Goal: Task Accomplishment & Management: Manage account settings

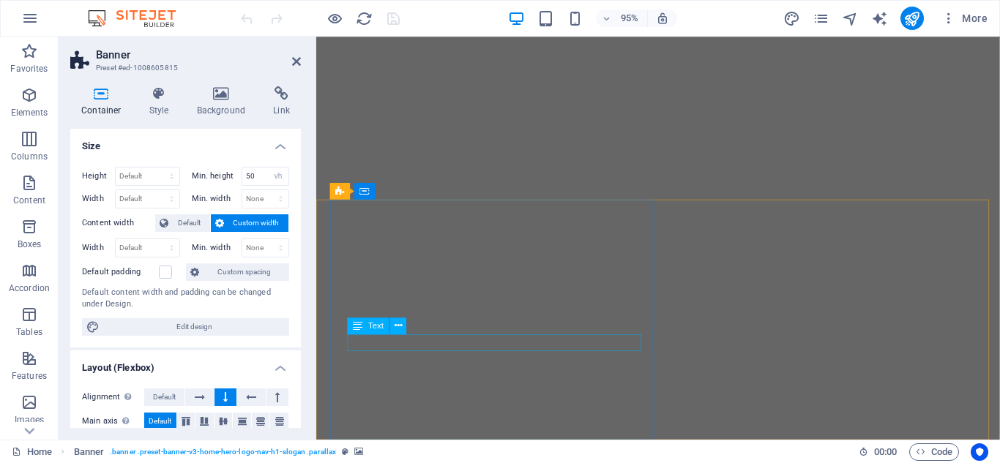
select select "vh"
select select "header"
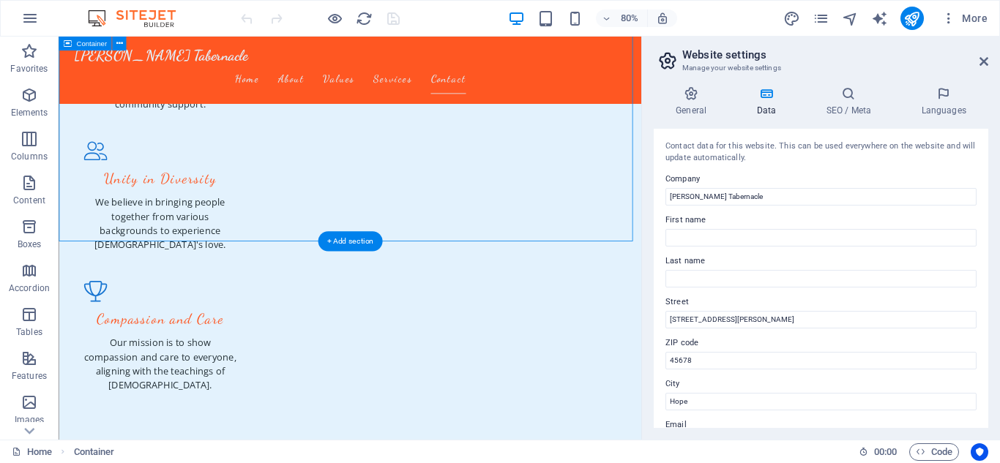
scroll to position [1711, 0]
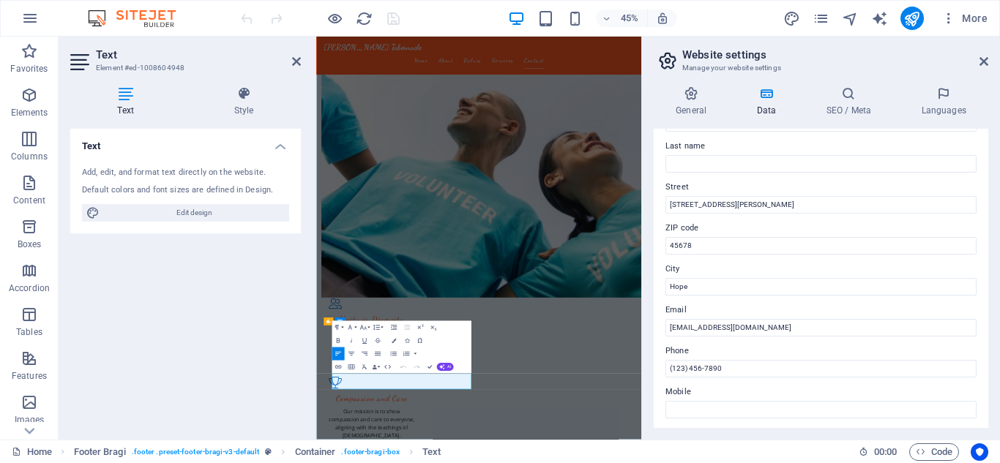
scroll to position [0, 0]
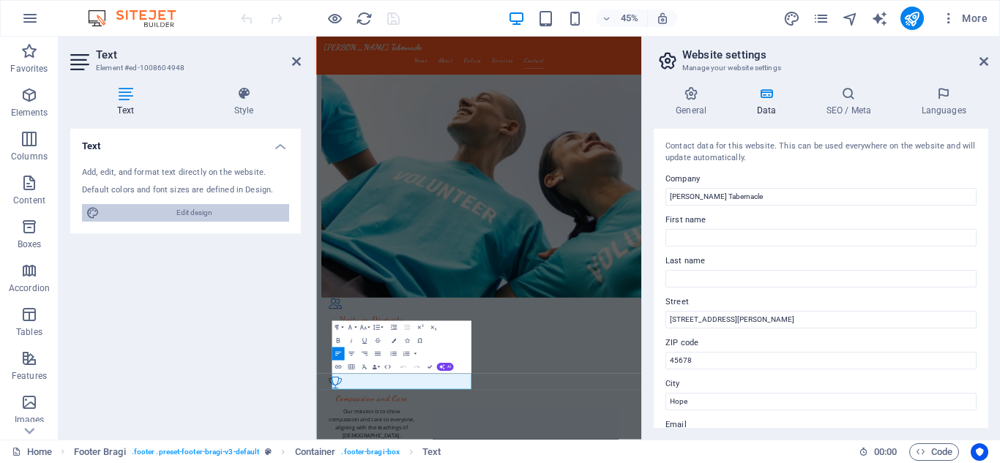
click at [184, 214] on span "Edit design" at bounding box center [194, 213] width 181 height 18
select select "px"
select select "200"
select select "px"
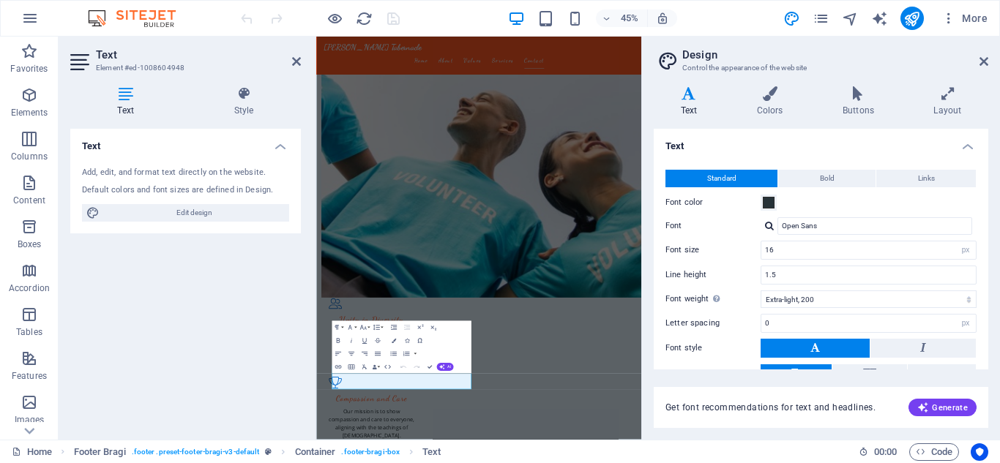
click at [990, 61] on aside "Design Control the appearance of the website Variants Text Colors Buttons Layou…" at bounding box center [820, 238] width 359 height 403
click at [983, 64] on icon at bounding box center [984, 62] width 9 height 12
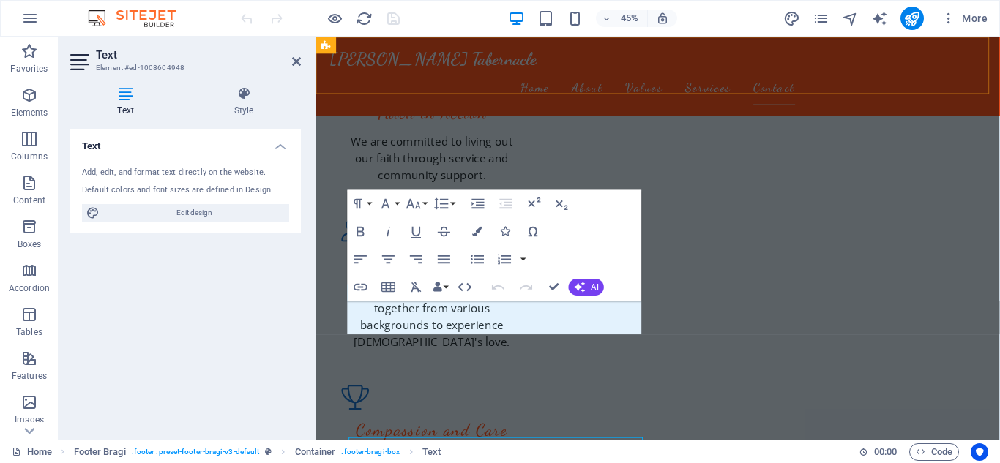
scroll to position [1791, 0]
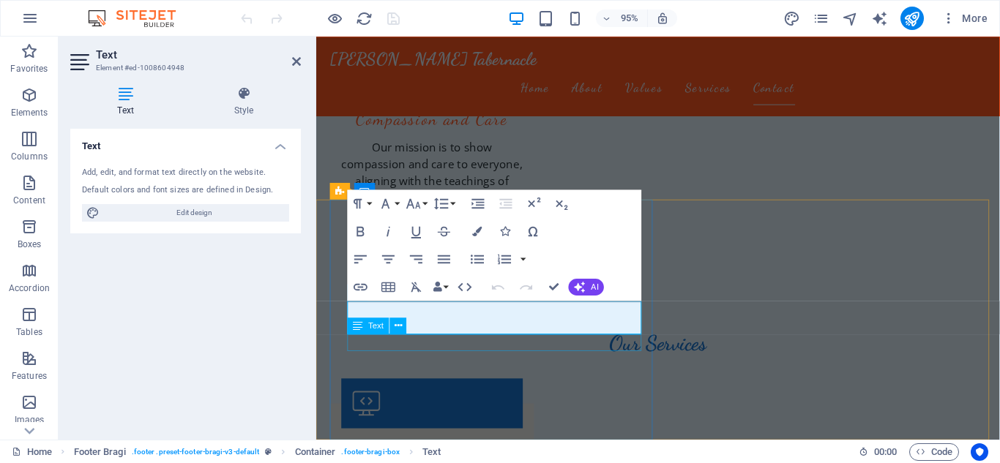
click at [376, 328] on span "Text" at bounding box center [375, 326] width 15 height 8
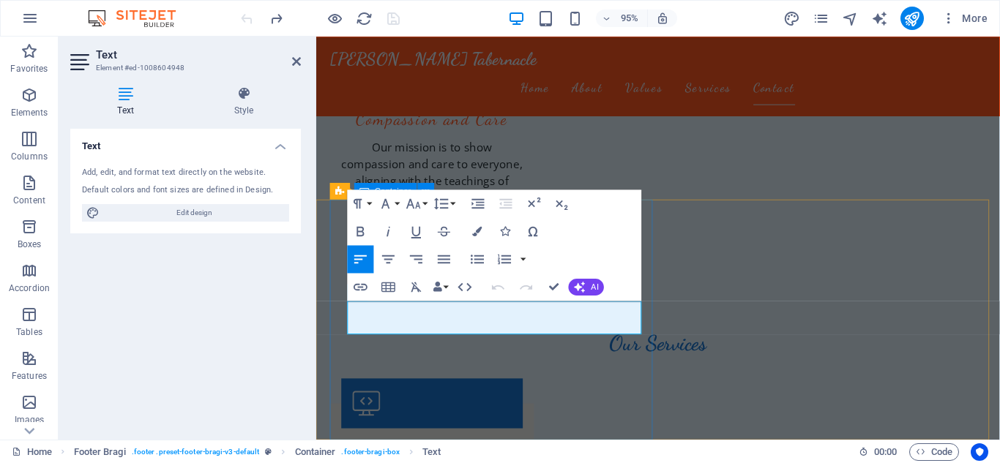
drag, startPoint x: 417, startPoint y: 339, endPoint x: 343, endPoint y: 340, distance: 74.0
drag, startPoint x: 433, startPoint y: 322, endPoint x: 548, endPoint y: 338, distance: 116.8
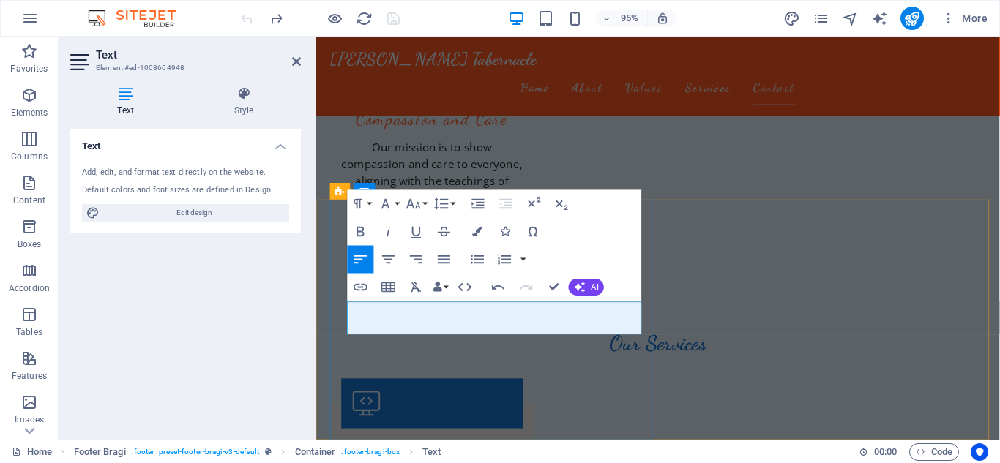
drag, startPoint x: 398, startPoint y: 339, endPoint x: 342, endPoint y: 340, distance: 55.7
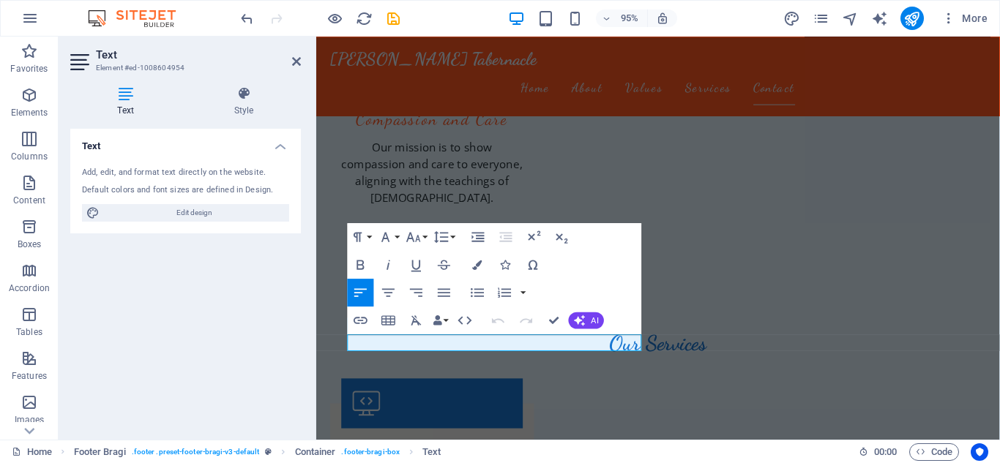
drag, startPoint x: 441, startPoint y: 357, endPoint x: 576, endPoint y: 376, distance: 136.8
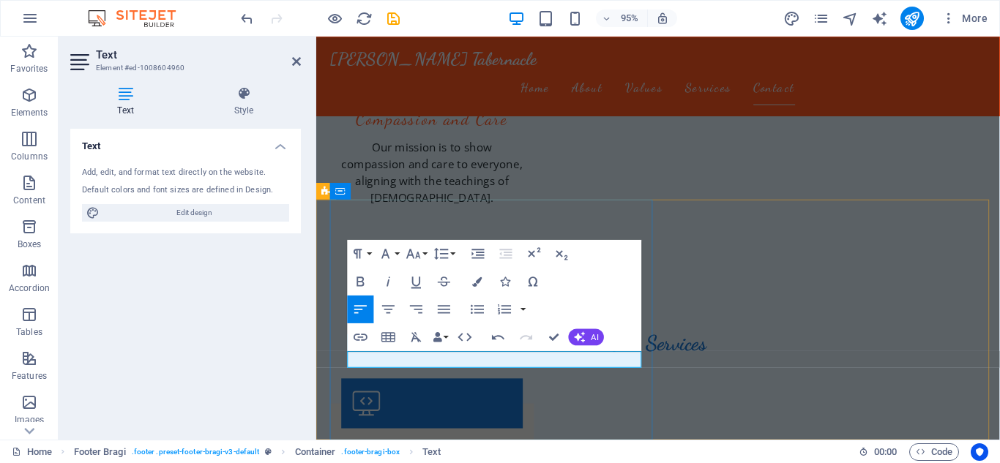
scroll to position [1463, 0]
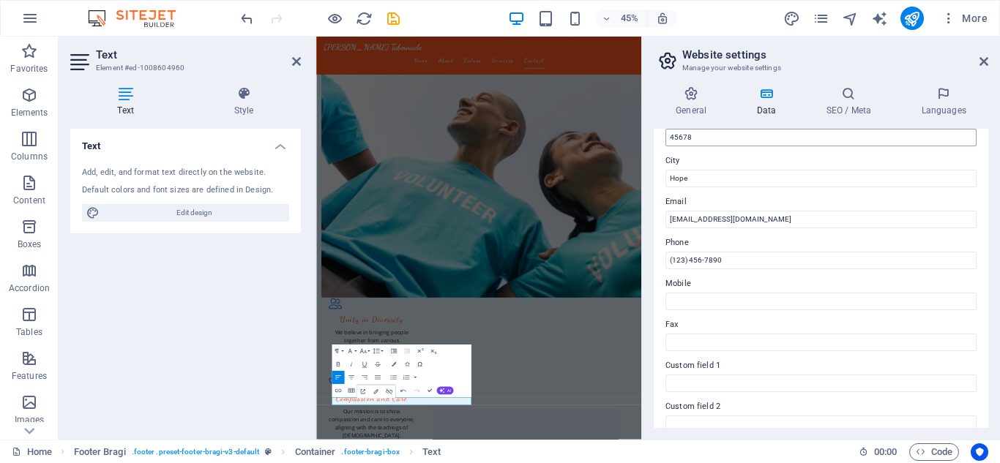
scroll to position [220, 0]
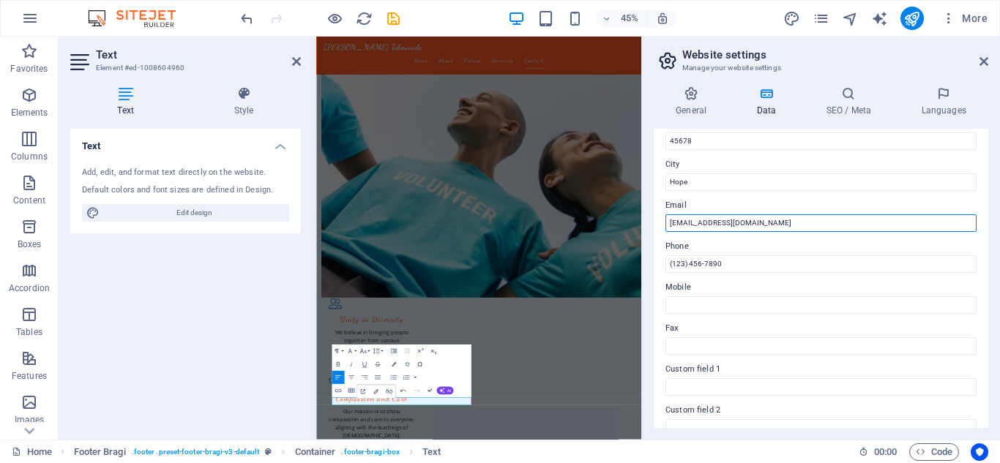
click at [783, 220] on input "[EMAIL_ADDRESS][DOMAIN_NAME]" at bounding box center [821, 224] width 311 height 18
type input "[EMAIL_ADDRESS][DOMAIN_NAME]"
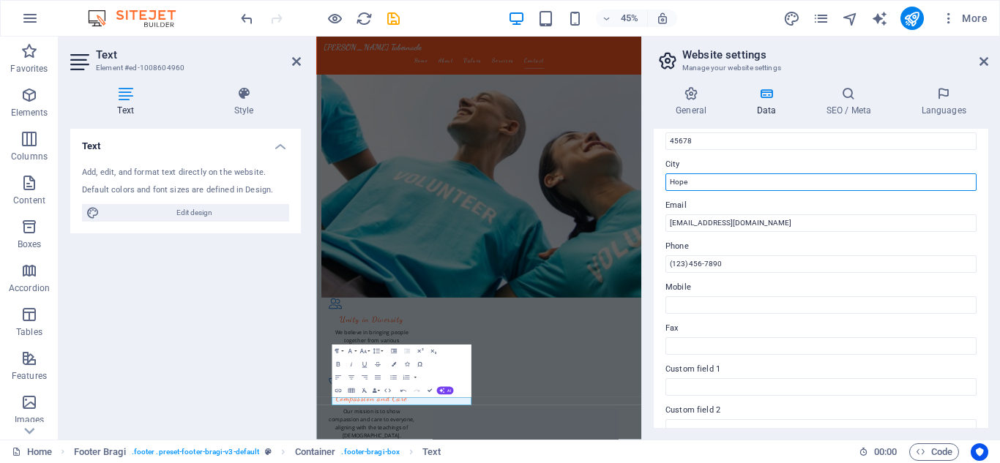
click at [764, 183] on input "Hope" at bounding box center [821, 183] width 311 height 18
drag, startPoint x: 1075, startPoint y: 214, endPoint x: 570, endPoint y: 321, distance: 516.4
click at [762, 184] on input "Hope" at bounding box center [821, 183] width 311 height 18
type input "H"
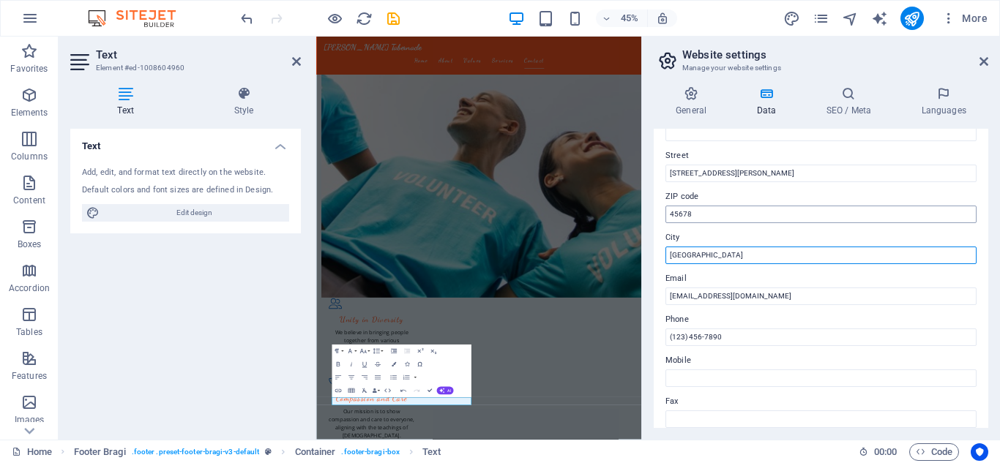
type input "[GEOGRAPHIC_DATA]"
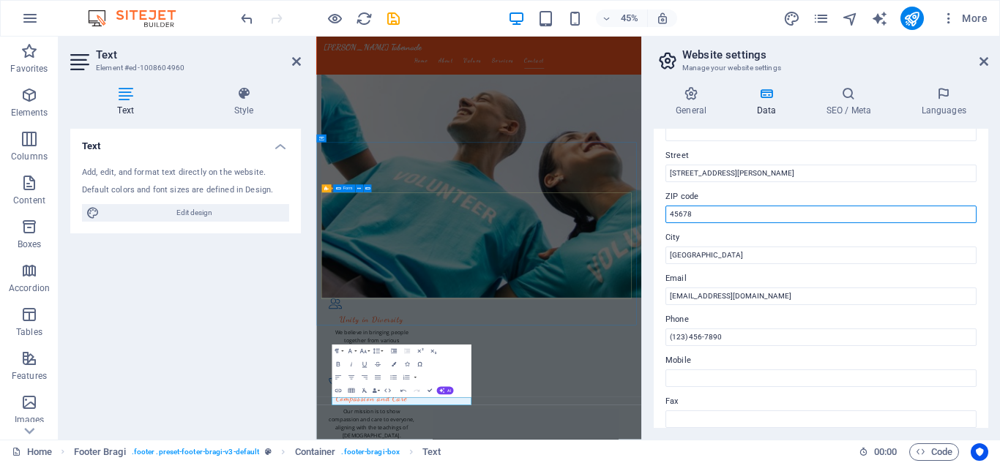
drag, startPoint x: 1048, startPoint y: 246, endPoint x: 1004, endPoint y: 419, distance: 178.3
drag, startPoint x: 1063, startPoint y: 253, endPoint x: 848, endPoint y: 428, distance: 277.9
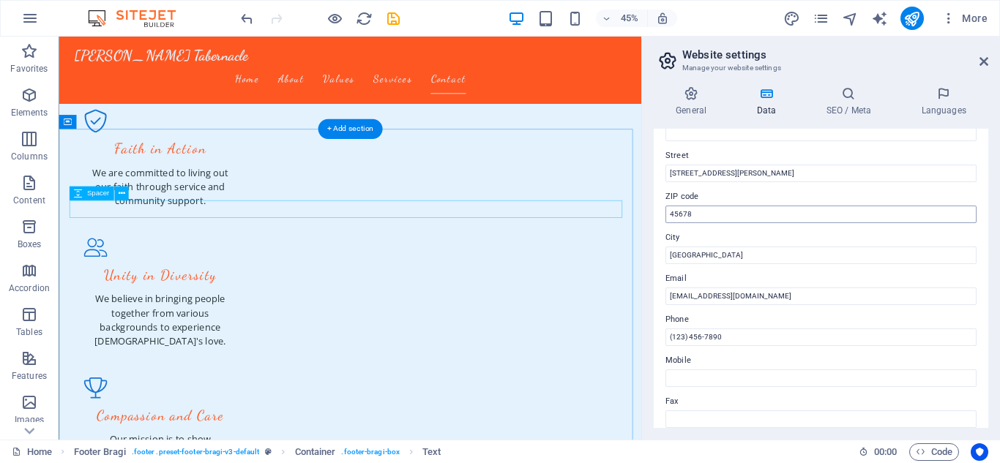
scroll to position [1711, 0]
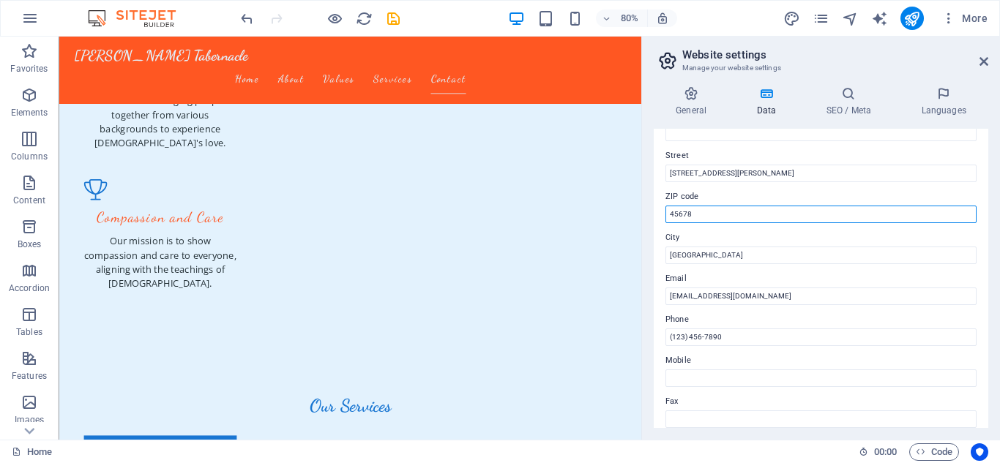
click at [782, 216] on input "45678" at bounding box center [821, 215] width 311 height 18
drag, startPoint x: 777, startPoint y: 216, endPoint x: 642, endPoint y: 207, distance: 135.0
click at [642, 207] on aside "Website settings Manage your website settings General Data SEO / Meta Languages…" at bounding box center [820, 238] width 359 height 403
type input "8"
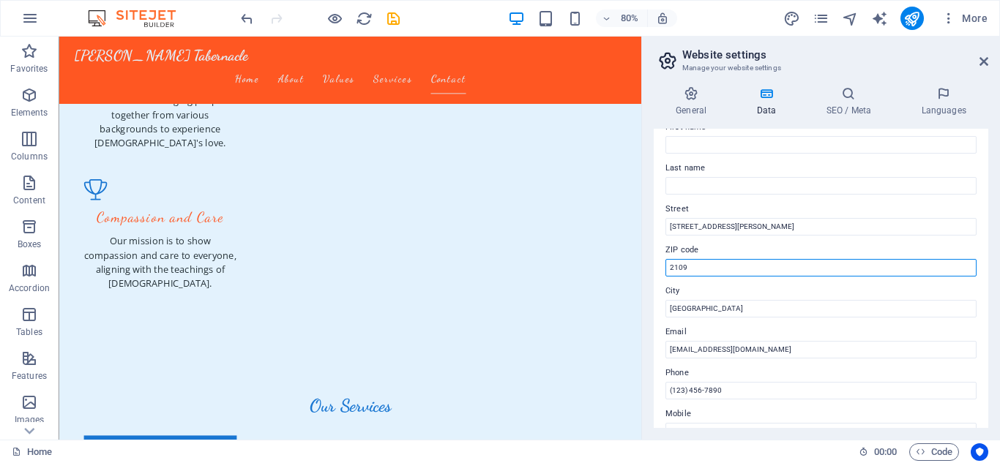
scroll to position [73, 0]
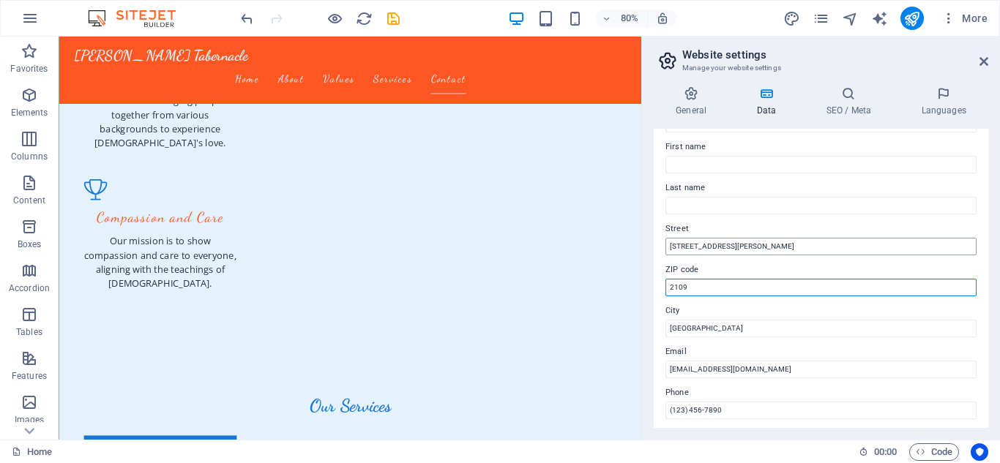
type input "2109"
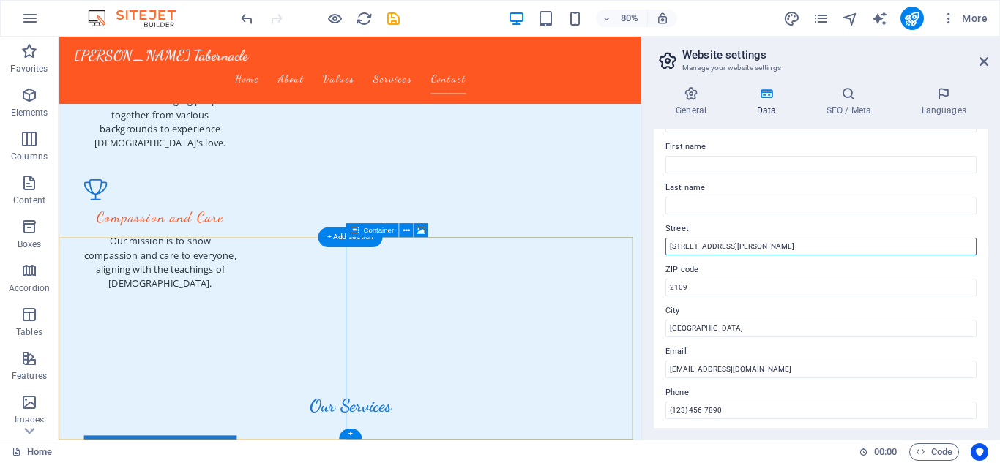
drag, startPoint x: 818, startPoint y: 282, endPoint x: 736, endPoint y: 294, distance: 82.9
click at [712, 249] on input "[STREET_ADDRESS][PERSON_NAME]" at bounding box center [821, 247] width 311 height 18
drag, startPoint x: 719, startPoint y: 274, endPoint x: 679, endPoint y: 283, distance: 41.4
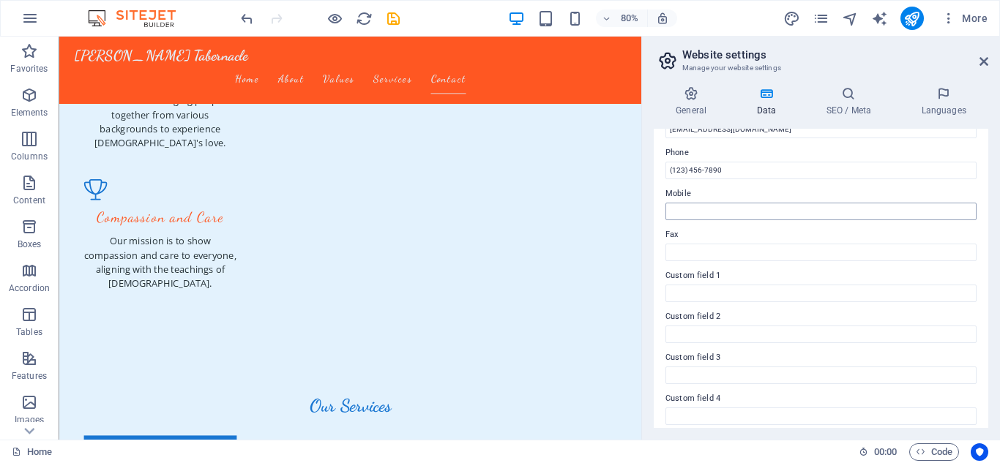
scroll to position [293, 0]
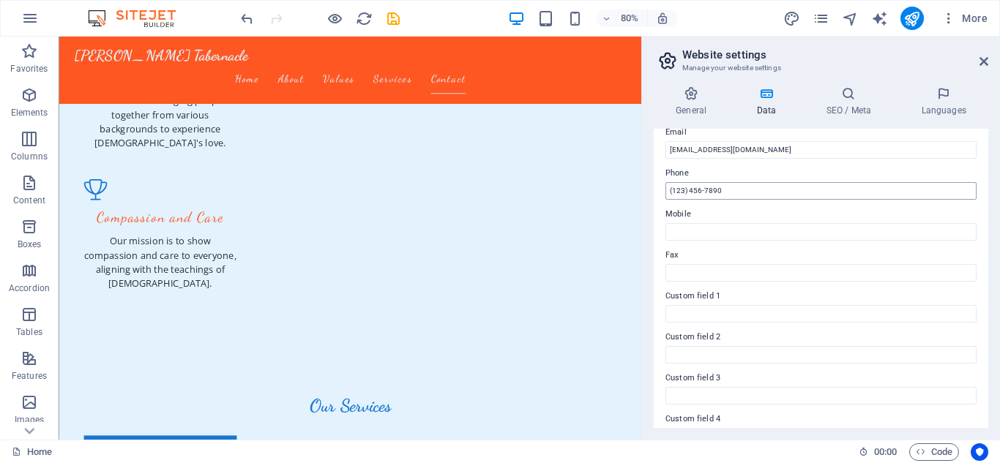
type input "[STREET_ADDRESS]"
drag, startPoint x: 736, startPoint y: 188, endPoint x: 675, endPoint y: 189, distance: 60.8
click at [675, 189] on input "(123) 456-7890" at bounding box center [821, 191] width 311 height 18
type input "("
type input "[PHONE_NUMBER]"
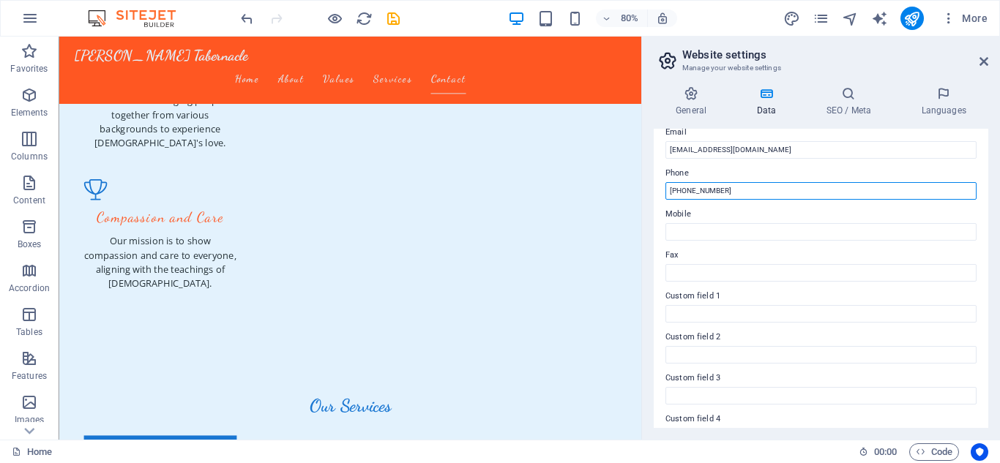
drag, startPoint x: 782, startPoint y: 191, endPoint x: 652, endPoint y: 177, distance: 130.3
click at [652, 177] on div "General Data SEO / Meta Languages Website name [DOMAIN_NAME] Logo Drag files he…" at bounding box center [821, 257] width 358 height 365
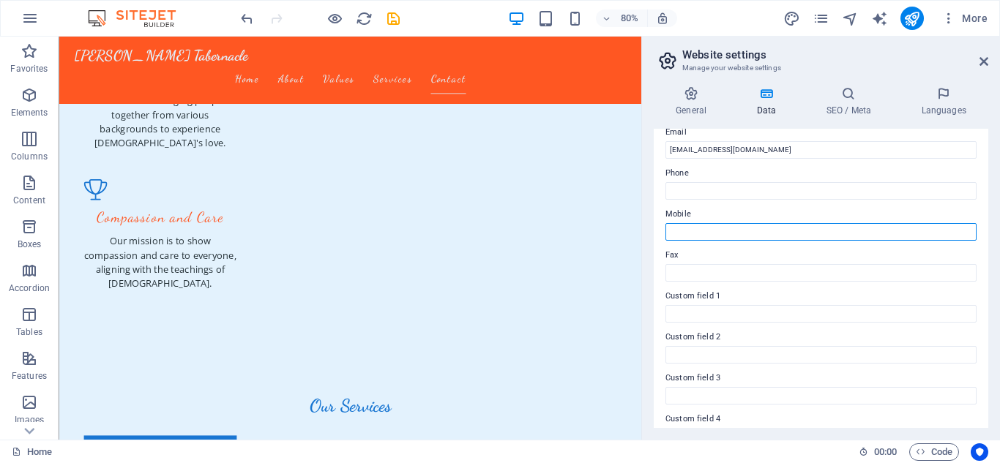
click at [697, 234] on input "Mobile" at bounding box center [821, 232] width 311 height 18
paste input "[PHONE_NUMBER]"
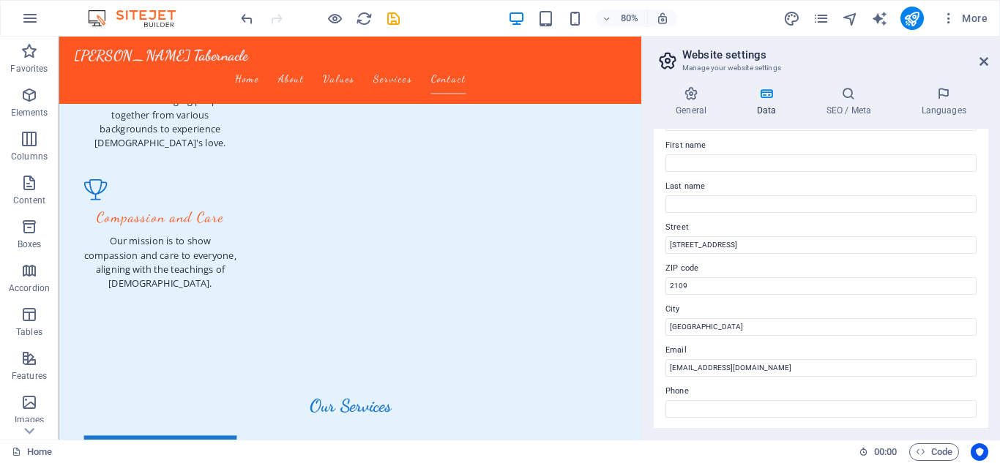
scroll to position [0, 0]
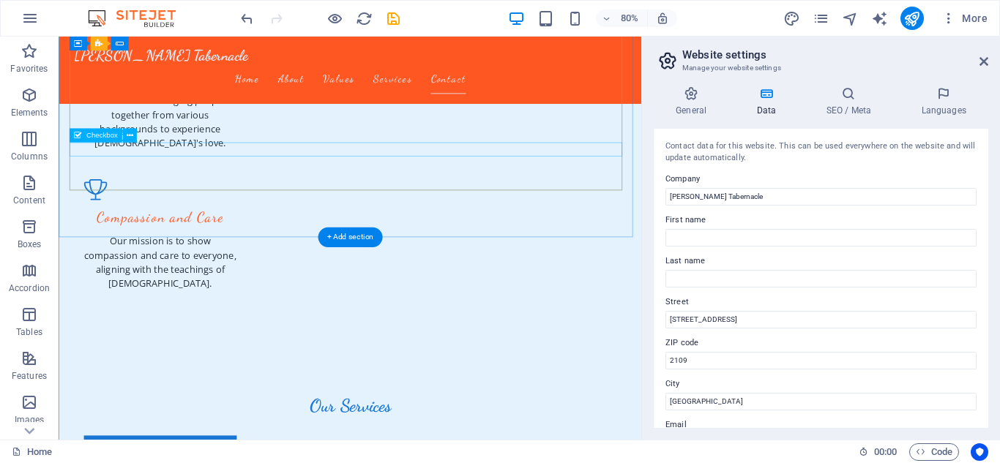
type input "[PHONE_NUMBER]"
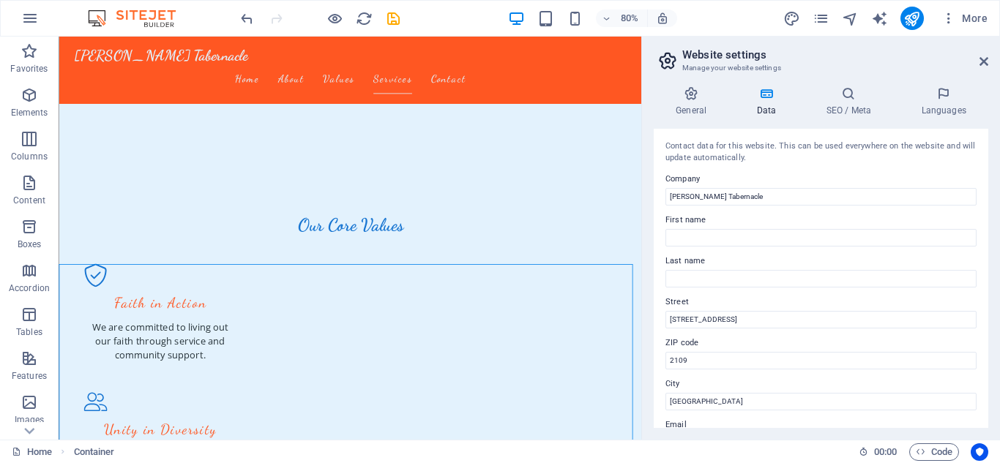
click at [648, 242] on div "General Data SEO / Meta Languages Website name [DOMAIN_NAME] Logo Drag files he…" at bounding box center [821, 257] width 358 height 365
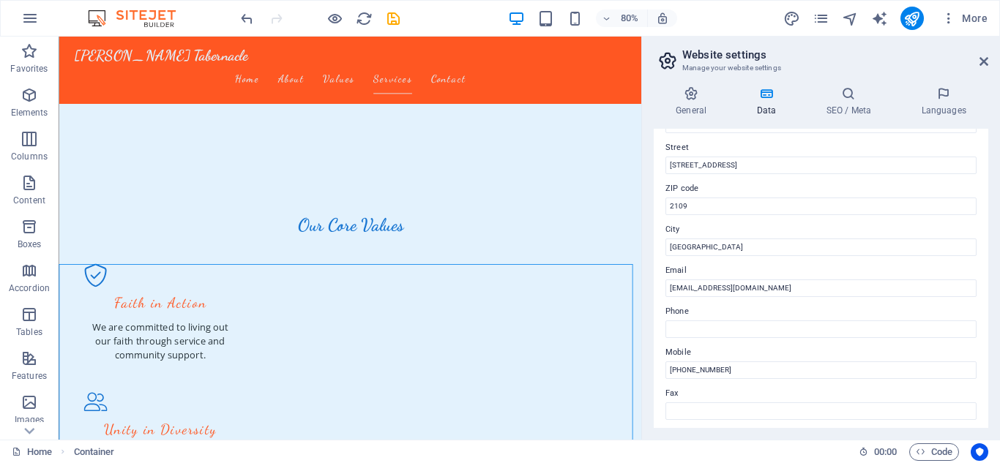
scroll to position [0, 0]
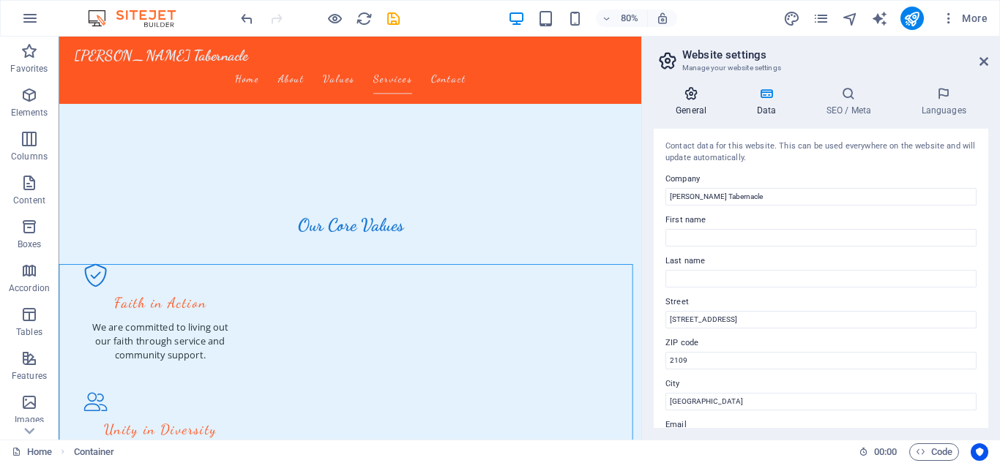
click at [677, 98] on icon at bounding box center [691, 93] width 75 height 15
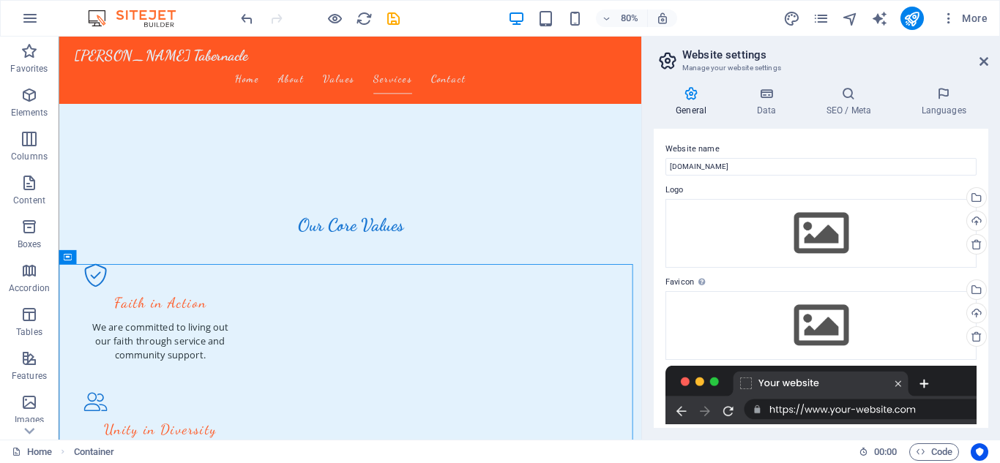
click at [991, 107] on div "General Data SEO / Meta Languages Website name [DOMAIN_NAME] Logo Drag files he…" at bounding box center [821, 257] width 358 height 365
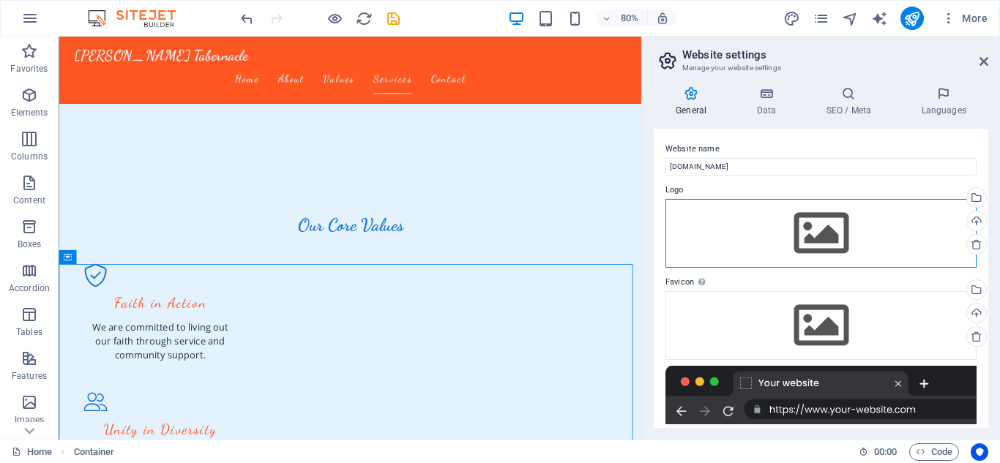
click at [746, 237] on div "Drag files here, click to choose files or select files from Files or our free s…" at bounding box center [821, 233] width 311 height 69
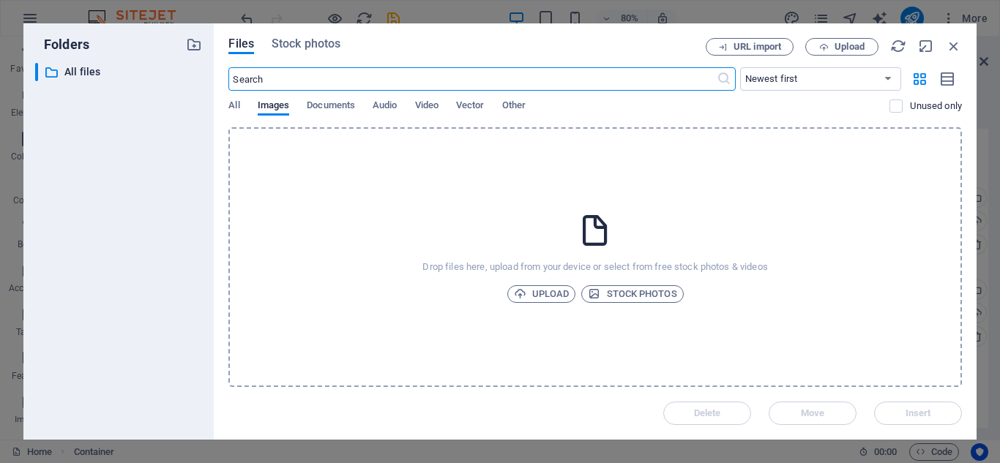
scroll to position [1239, 0]
click at [338, 108] on span "Documents" at bounding box center [331, 107] width 48 height 21
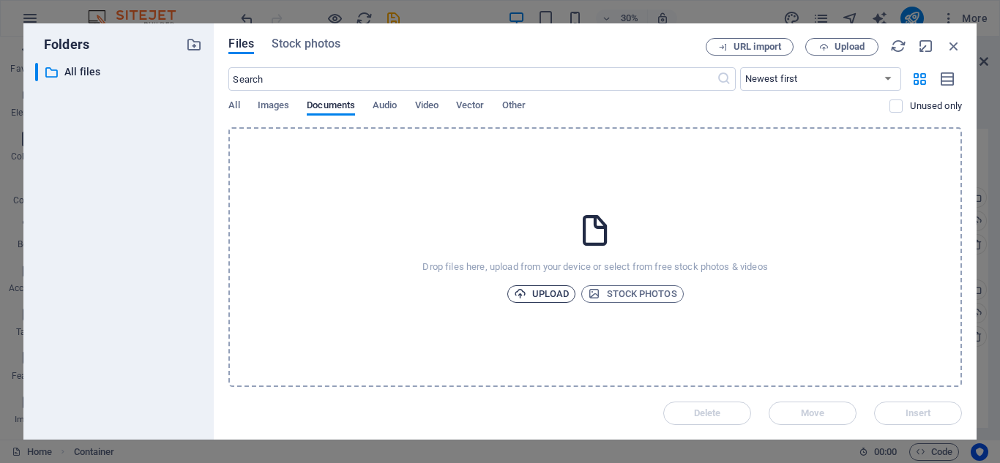
click at [559, 291] on span "Upload" at bounding box center [542, 295] width 56 height 18
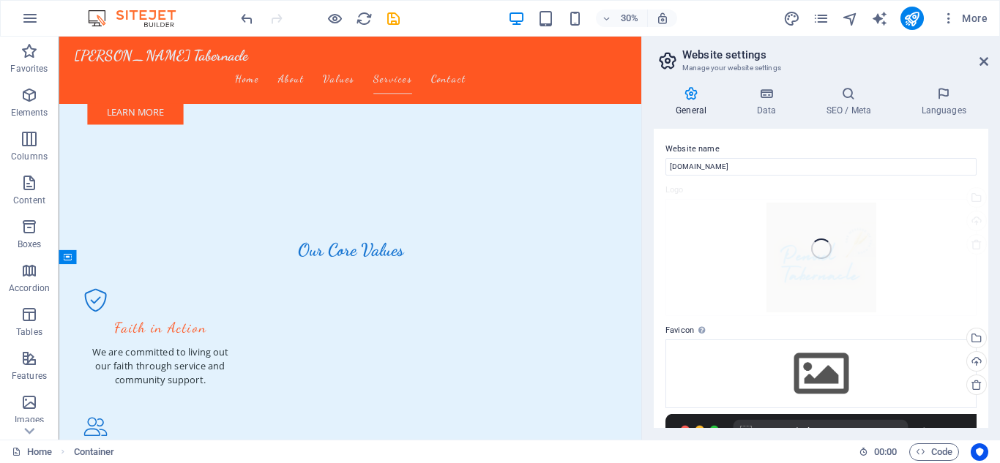
scroll to position [1270, 0]
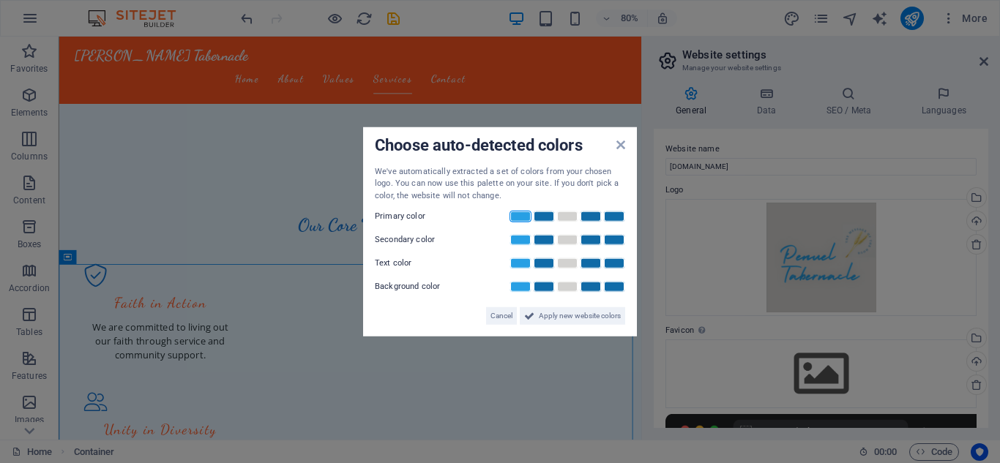
click at [521, 220] on link at bounding box center [521, 217] width 22 height 12
click at [538, 218] on link at bounding box center [544, 217] width 22 height 12
click at [523, 220] on link at bounding box center [521, 217] width 22 height 12
click at [562, 237] on link at bounding box center [567, 240] width 22 height 12
click at [568, 217] on link at bounding box center [567, 217] width 22 height 12
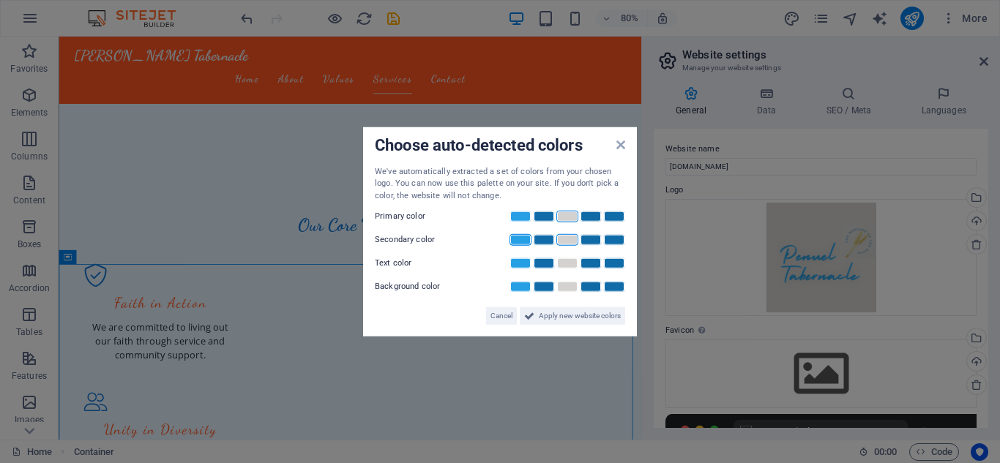
click at [528, 241] on link at bounding box center [521, 240] width 22 height 12
click at [552, 267] on link at bounding box center [544, 264] width 22 height 12
click at [569, 280] on div at bounding box center [566, 287] width 117 height 15
click at [569, 286] on link at bounding box center [567, 287] width 22 height 12
click at [529, 314] on icon at bounding box center [529, 317] width 10 height 18
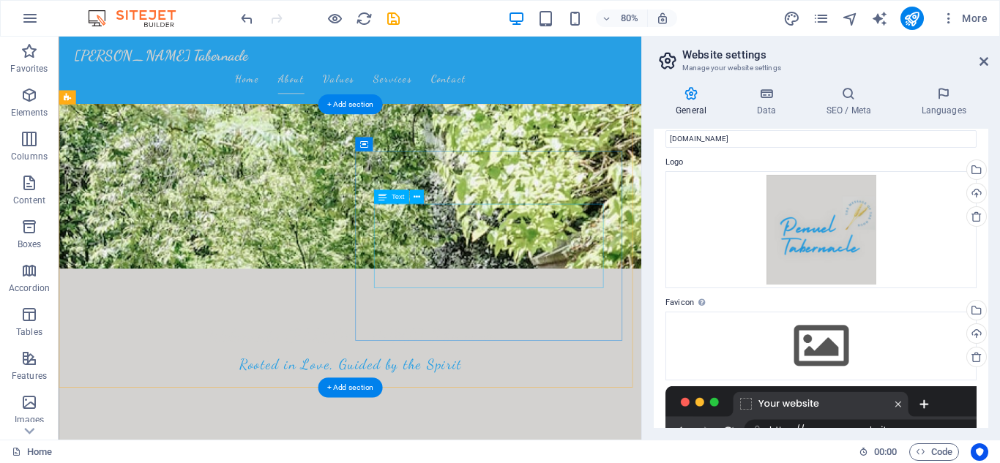
scroll to position [220, 0]
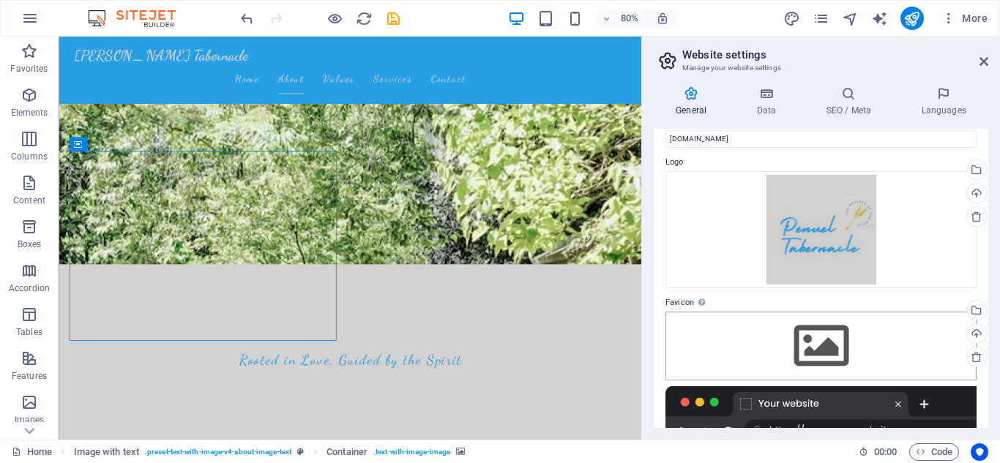
scroll to position [101, 0]
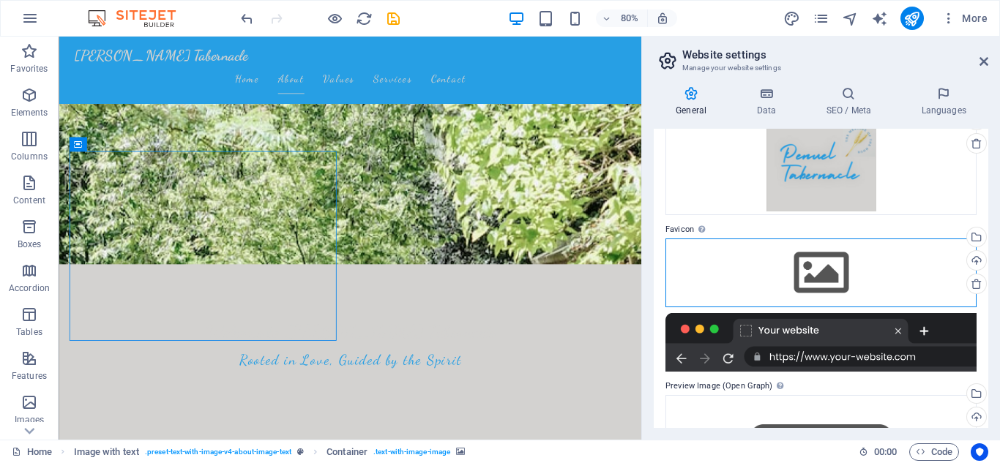
click at [835, 274] on div "Drag files here, click to choose files or select files from Files or our free s…" at bounding box center [821, 273] width 311 height 69
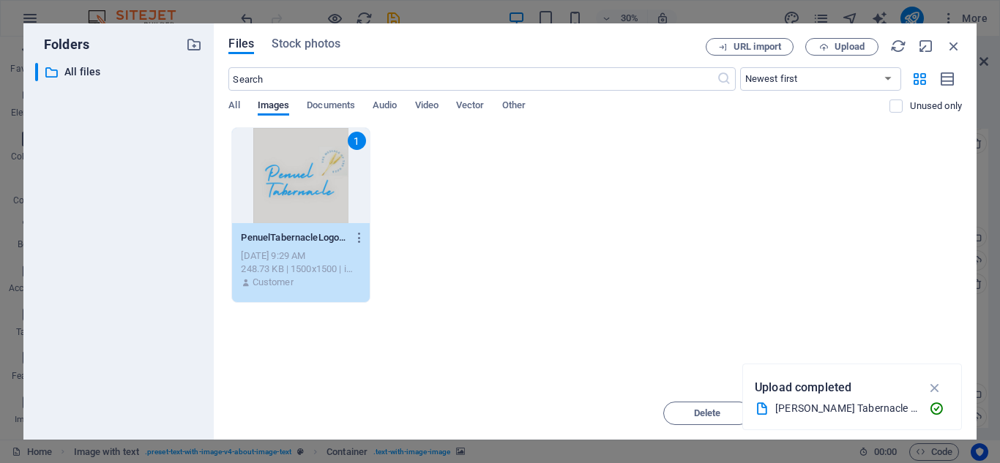
click at [304, 176] on div "1" at bounding box center [300, 175] width 137 height 95
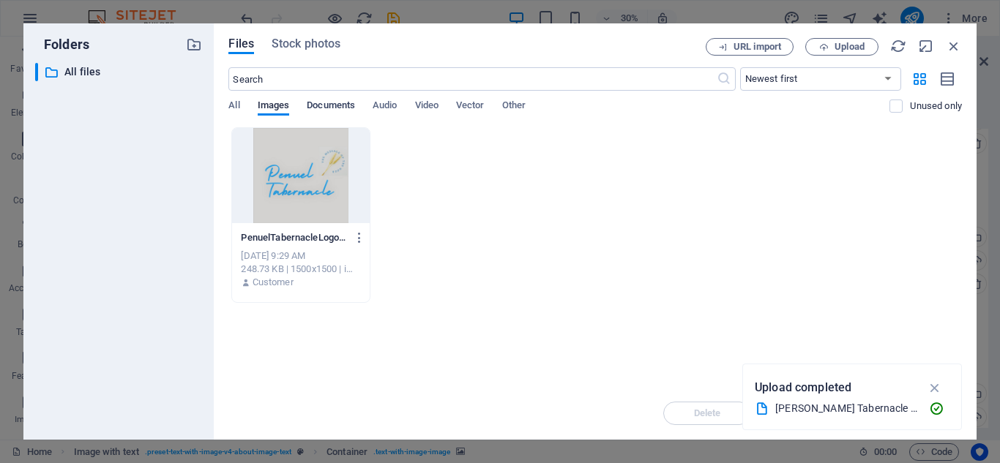
click at [317, 105] on span "Documents" at bounding box center [331, 107] width 48 height 21
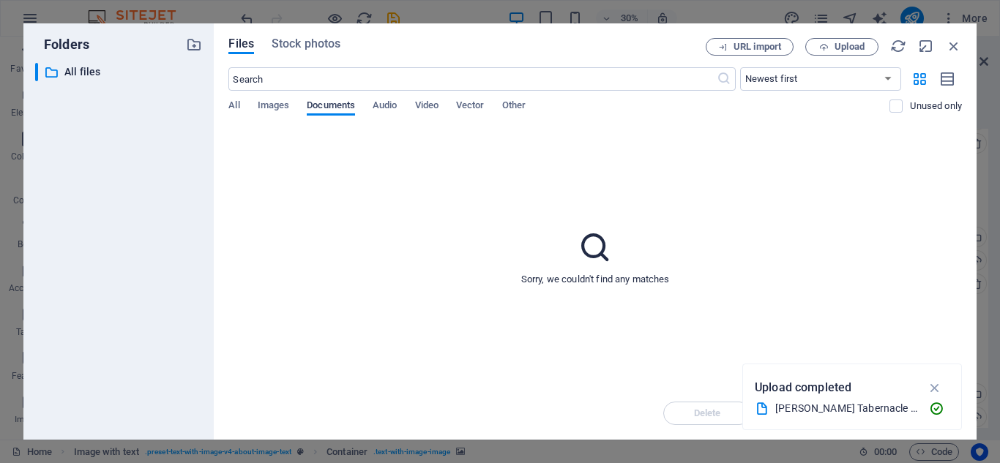
click at [317, 105] on span "Documents" at bounding box center [331, 107] width 48 height 21
click at [264, 105] on span "Images" at bounding box center [274, 107] width 32 height 21
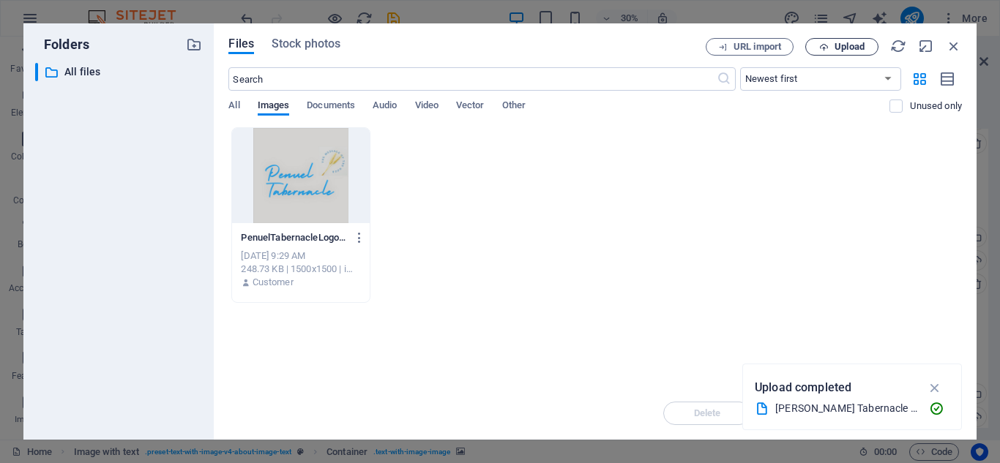
click at [849, 44] on span "Upload" at bounding box center [850, 46] width 30 height 9
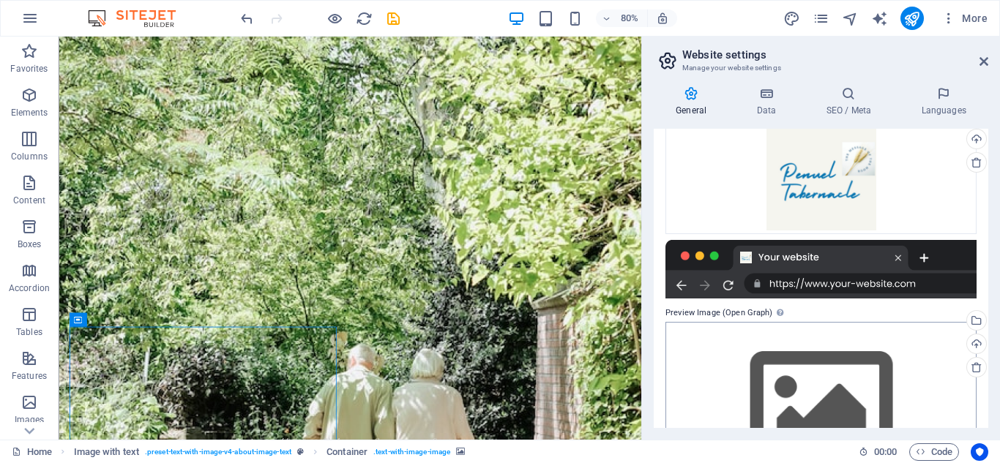
scroll to position [296, 0]
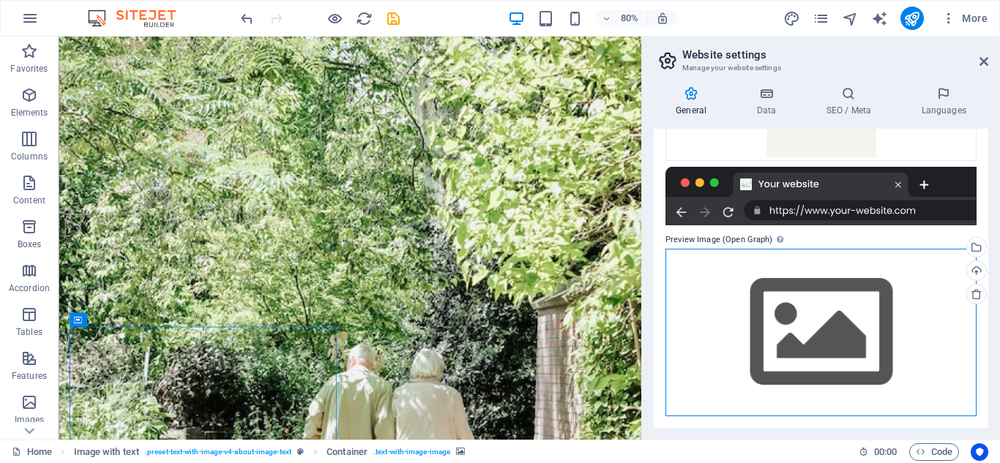
click at [835, 362] on div "Drag files here, click to choose files or select files from Files or our free s…" at bounding box center [821, 333] width 311 height 168
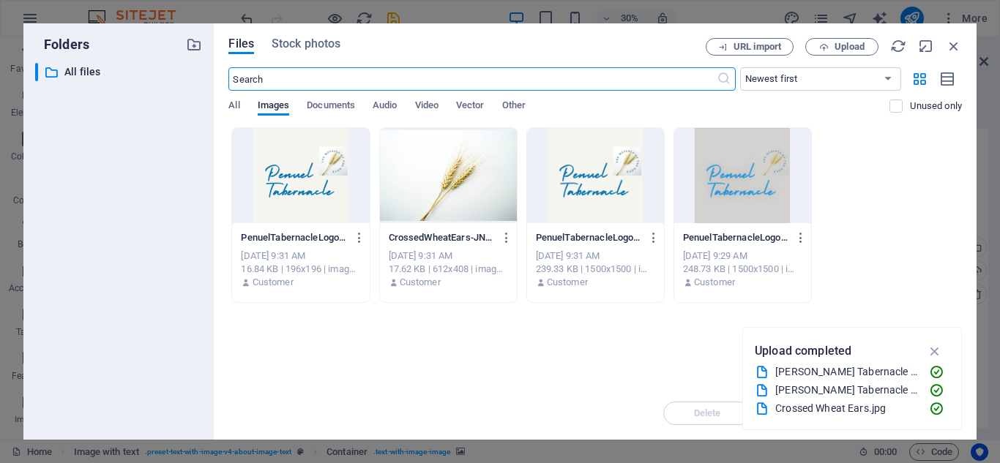
click at [410, 219] on div at bounding box center [448, 175] width 137 height 95
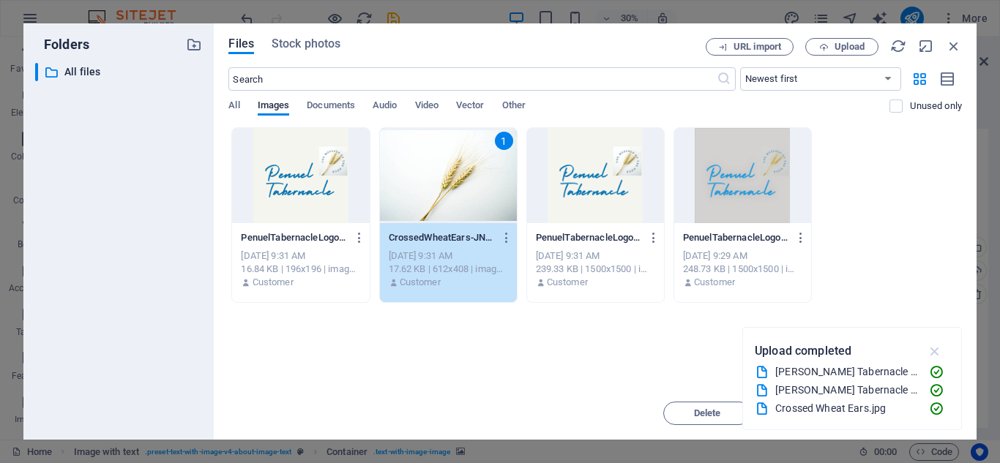
click at [942, 343] on icon "button" at bounding box center [935, 351] width 17 height 16
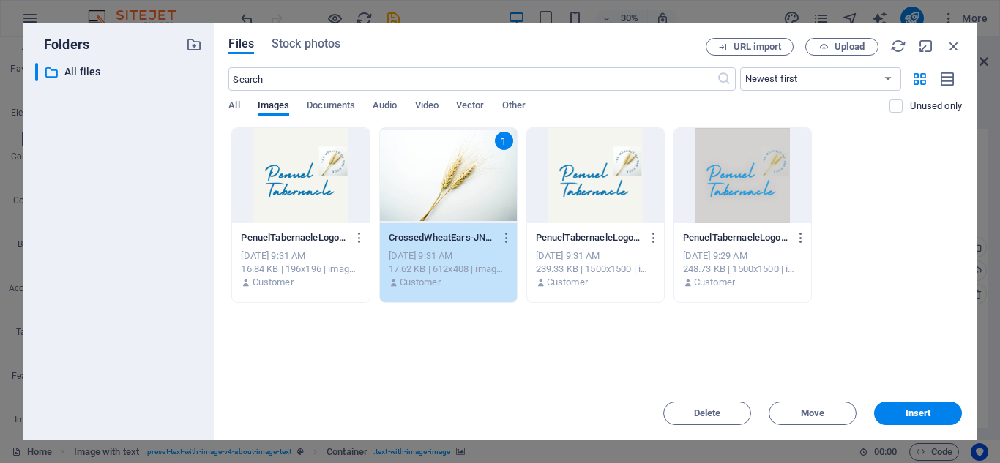
click at [902, 412] on span "Insert" at bounding box center [918, 413] width 76 height 9
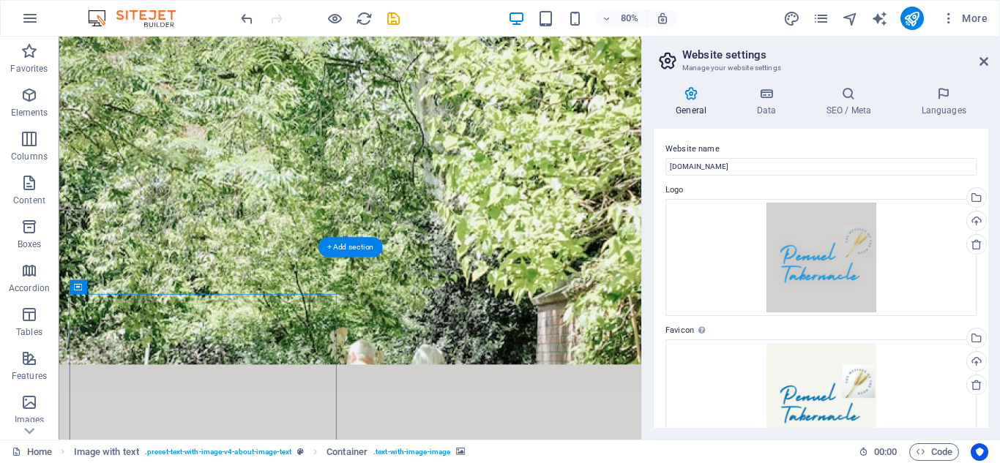
scroll to position [0, 0]
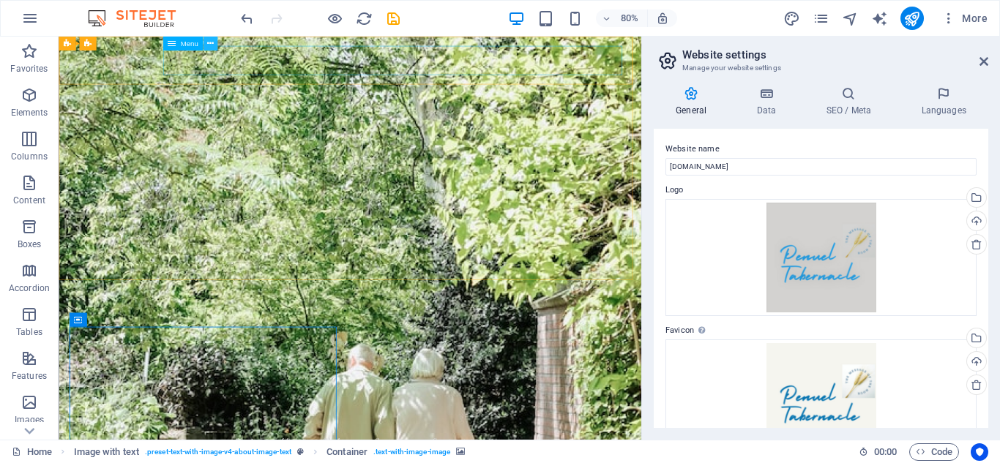
click at [210, 48] on icon at bounding box center [210, 43] width 7 height 12
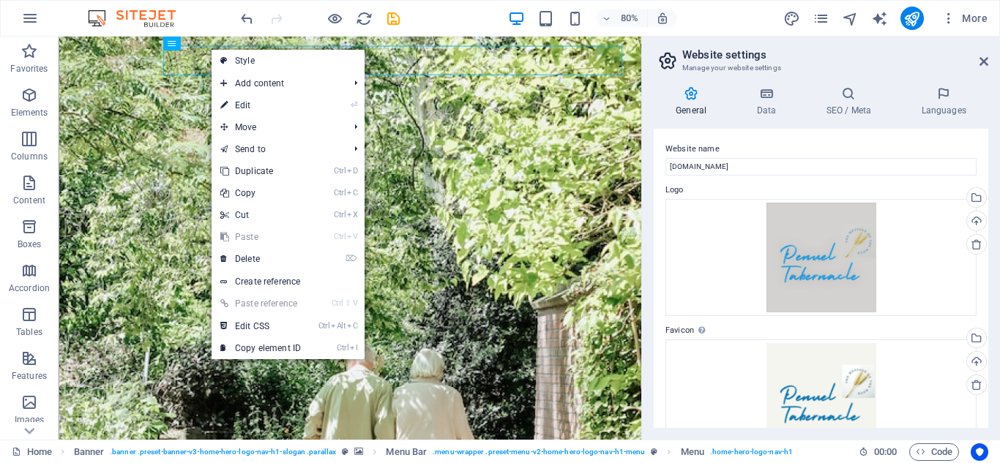
click at [758, 141] on label "Website name" at bounding box center [821, 150] width 311 height 18
click at [758, 158] on input "[DOMAIN_NAME]" at bounding box center [821, 167] width 311 height 18
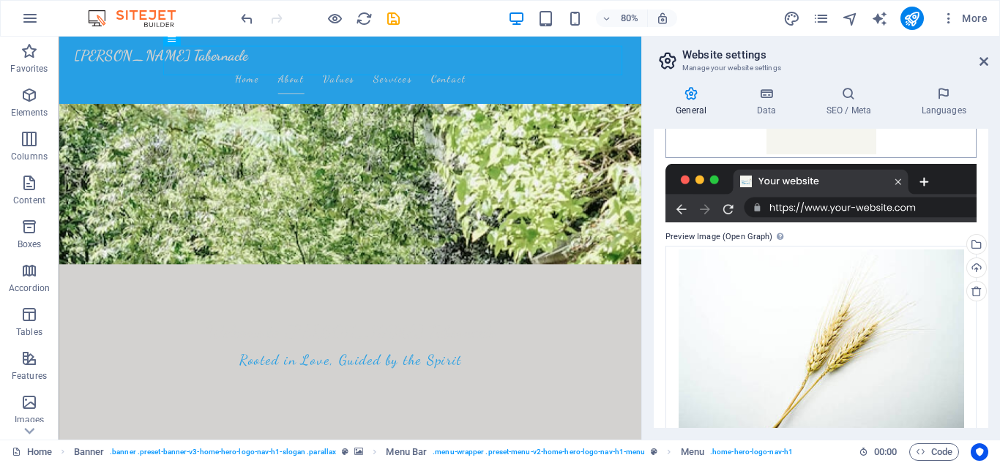
scroll to position [326, 0]
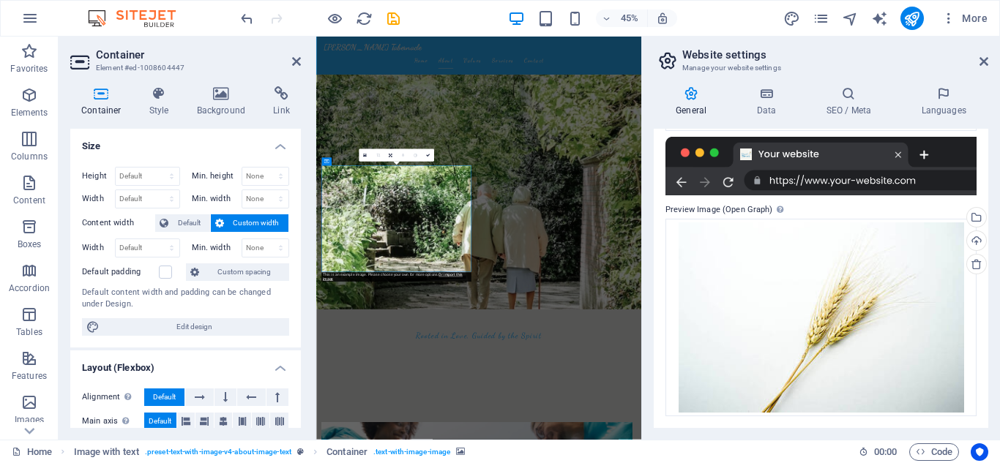
scroll to position [220, 0]
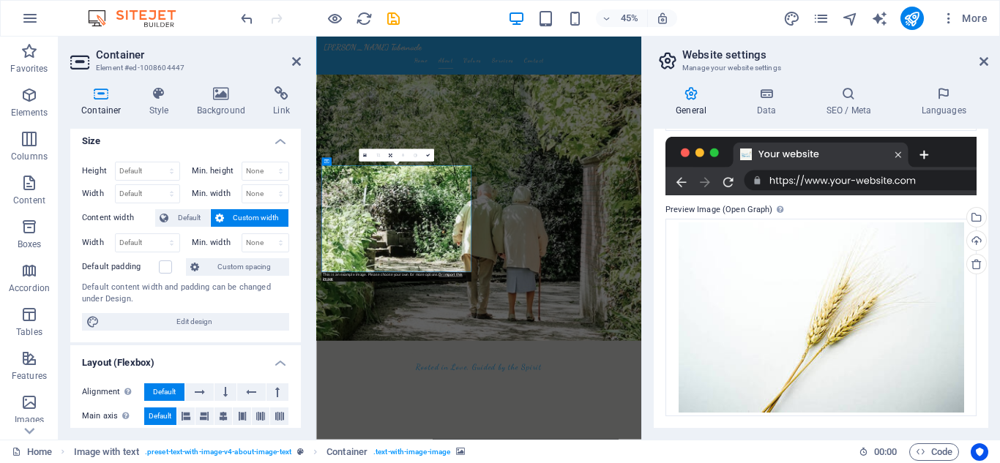
scroll to position [0, 0]
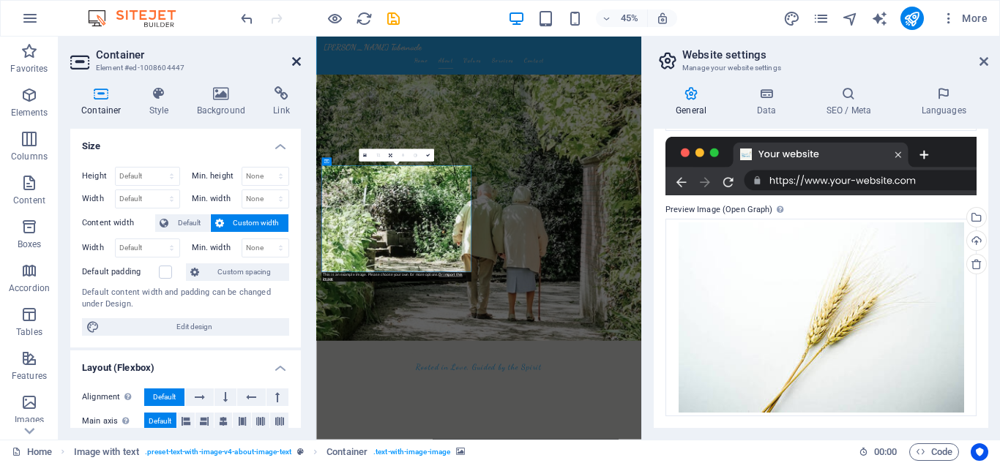
click at [292, 53] on h2 "Container" at bounding box center [198, 54] width 205 height 13
click at [299, 62] on icon at bounding box center [296, 62] width 9 height 12
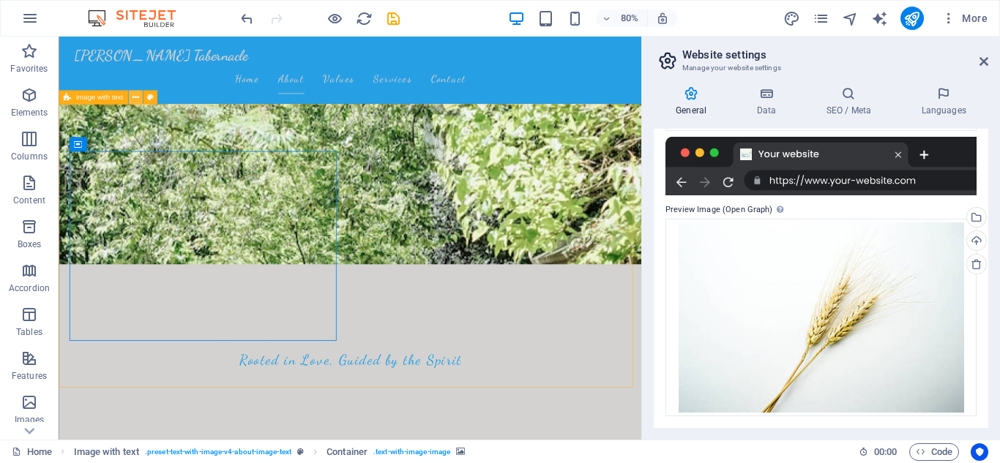
click at [136, 100] on icon at bounding box center [135, 98] width 7 height 12
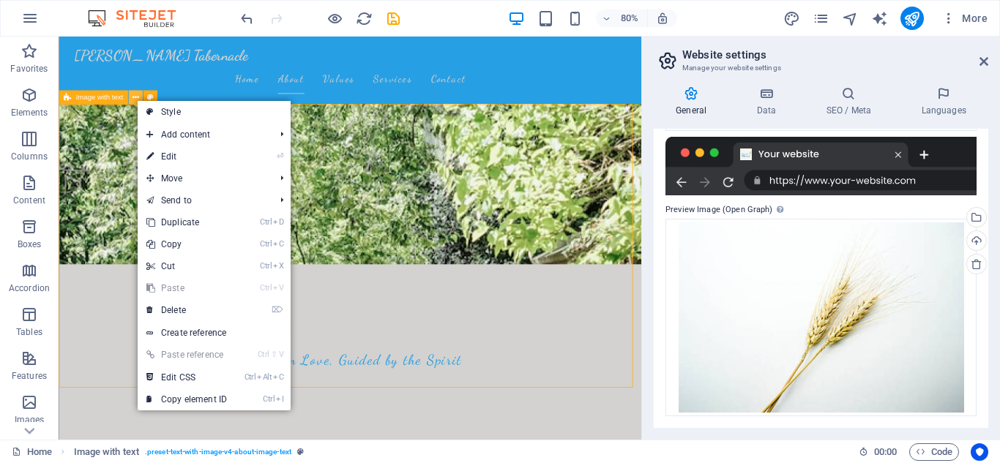
click at [136, 100] on icon at bounding box center [135, 98] width 7 height 12
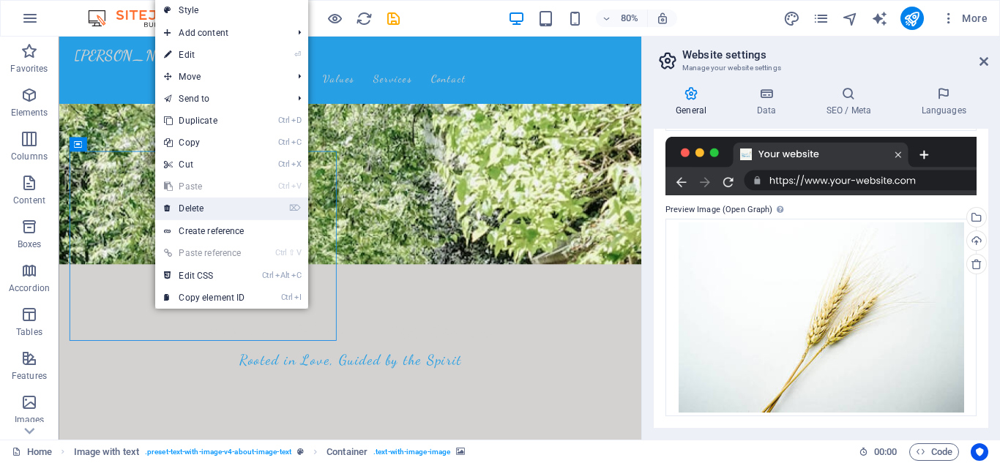
click at [190, 206] on link "⌦ Delete" at bounding box center [204, 209] width 98 height 22
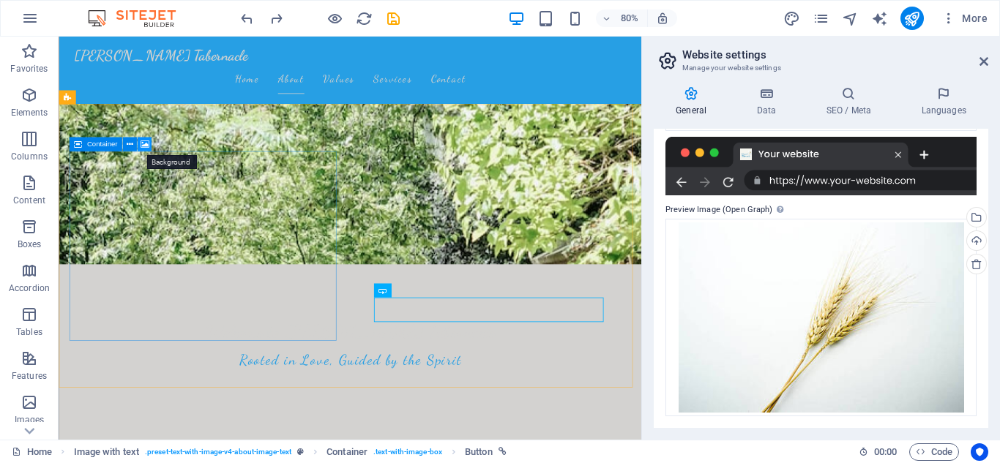
click at [143, 147] on icon at bounding box center [144, 144] width 9 height 12
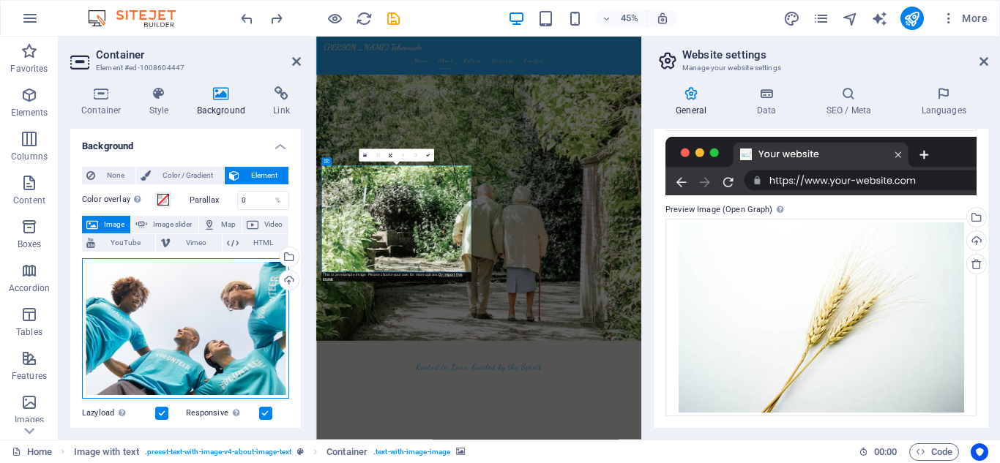
click at [179, 332] on div "Drag files here, click to choose files or select files from Files or our free s…" at bounding box center [185, 328] width 207 height 141
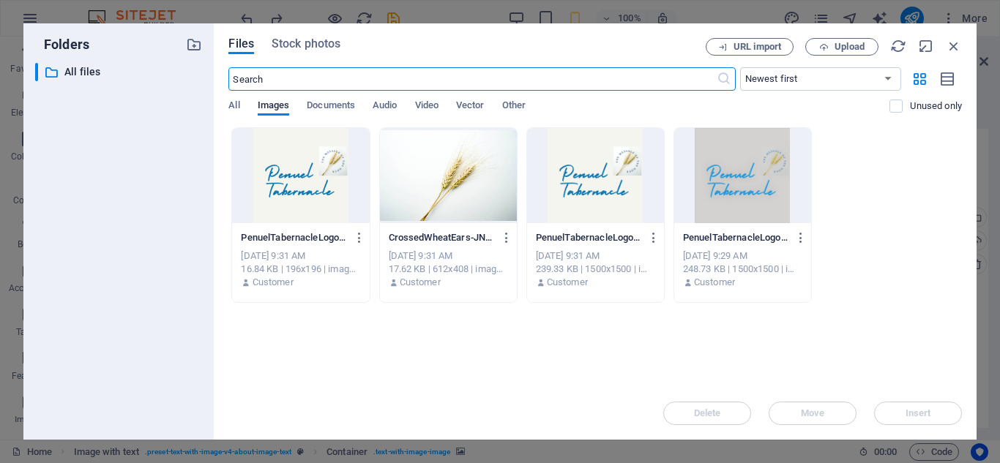
click at [493, 196] on div at bounding box center [448, 175] width 137 height 95
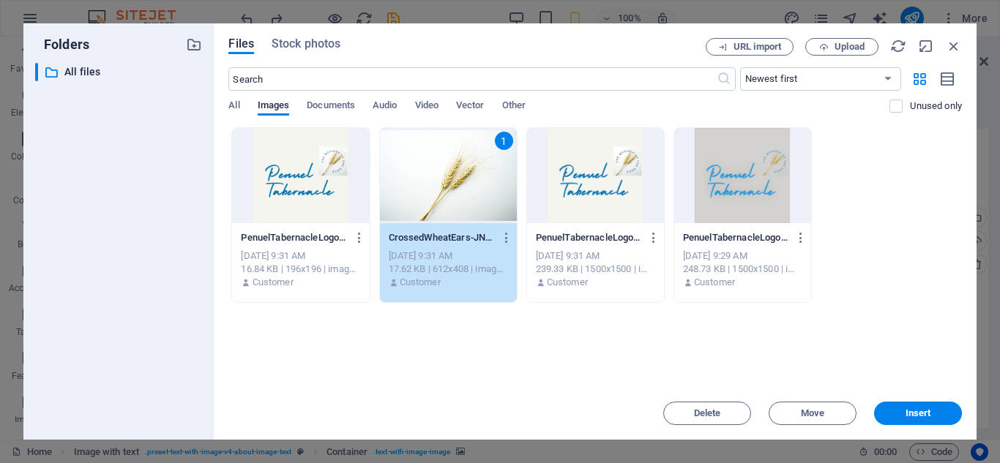
click at [943, 409] on span "Insert" at bounding box center [918, 413] width 76 height 9
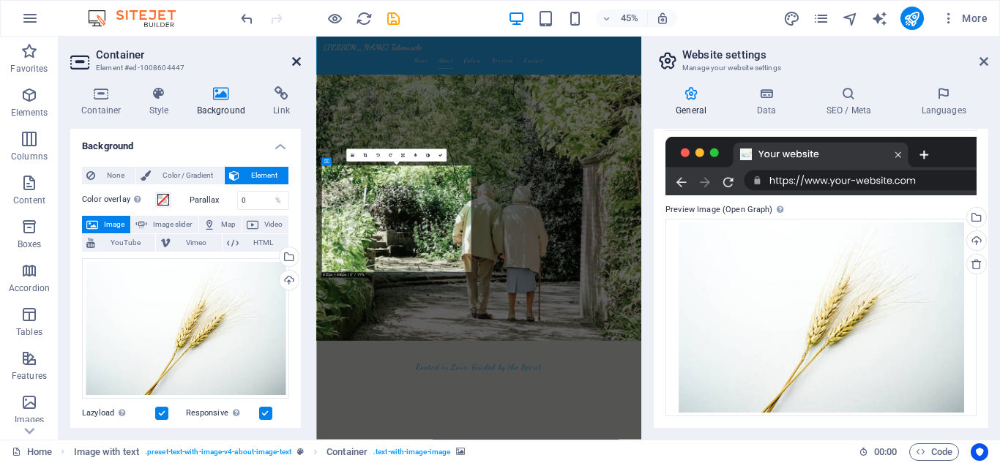
click at [300, 59] on icon at bounding box center [296, 62] width 9 height 12
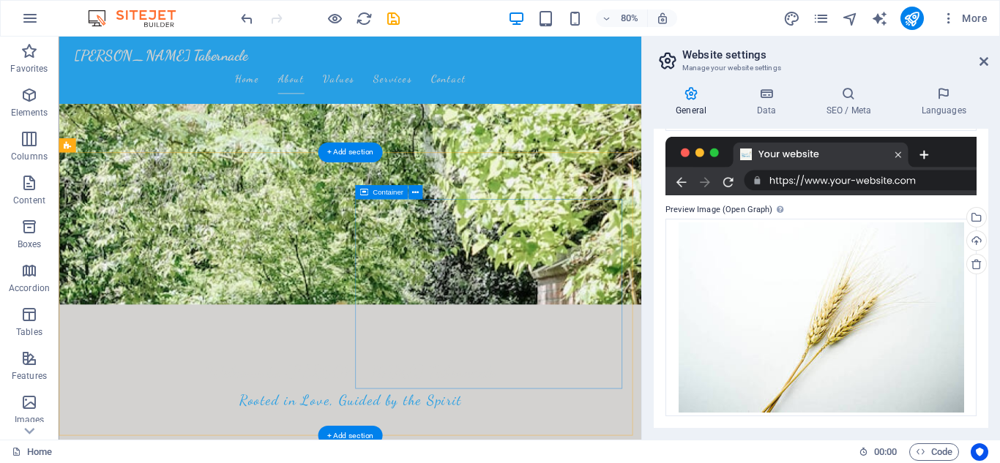
scroll to position [146, 0]
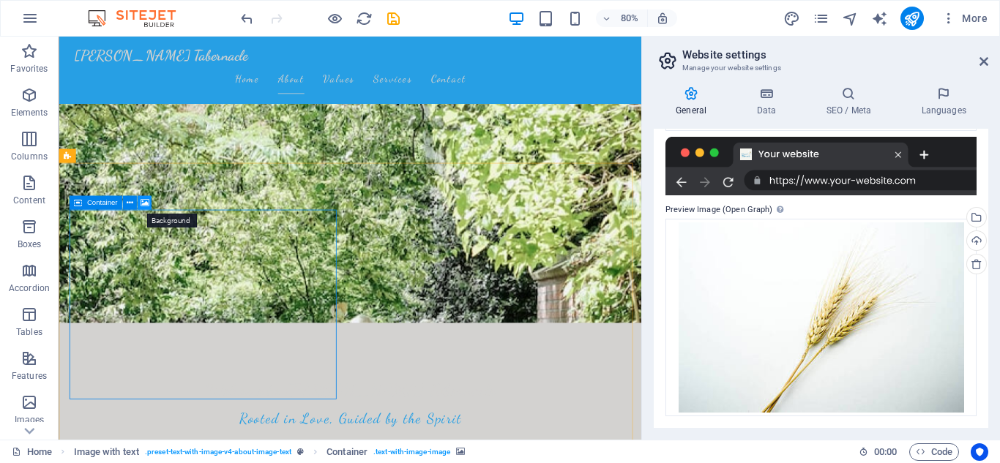
click at [144, 202] on icon at bounding box center [144, 203] width 9 height 12
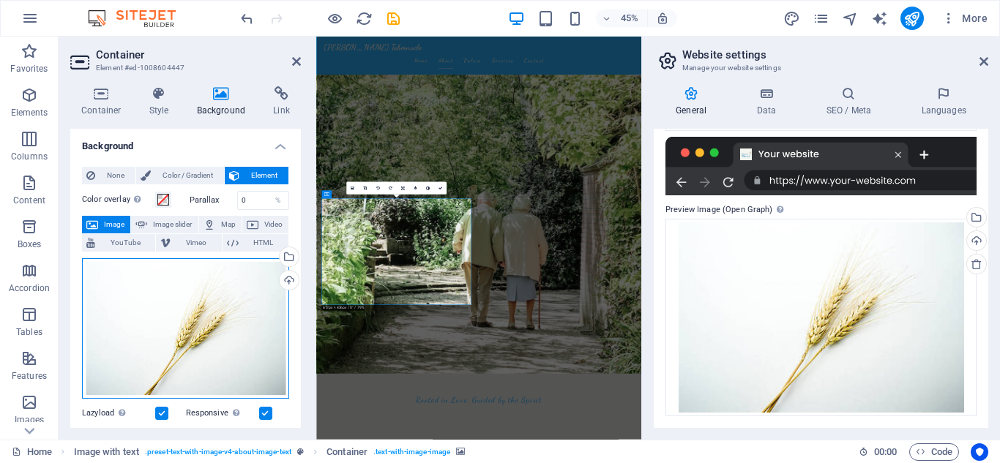
click at [206, 344] on div "Drag files here, click to choose files or select files from Files or our free s…" at bounding box center [185, 328] width 207 height 141
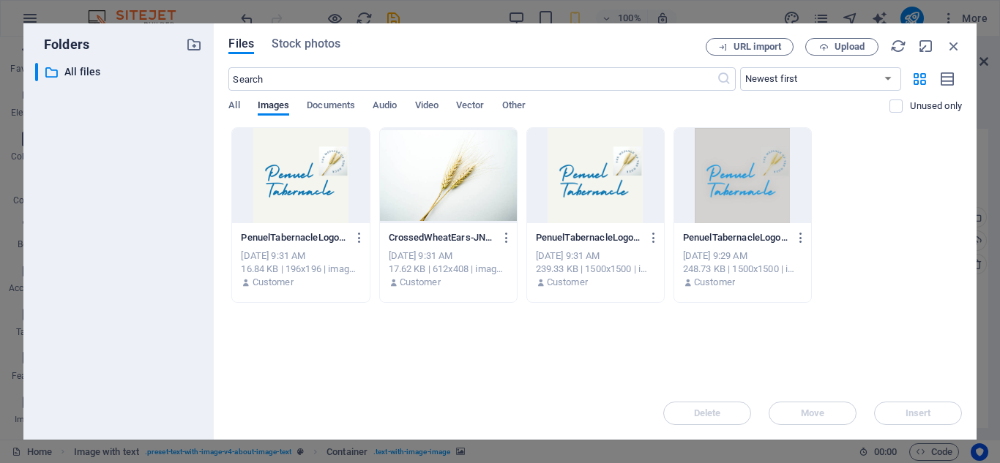
click at [340, 99] on div "​ Newest first Oldest first Name (A-Z) Name (Z-A) Size (0-9) Size (9-0) Resolut…" at bounding box center [595, 97] width 734 height 60
click at [340, 100] on span "Documents" at bounding box center [331, 107] width 48 height 21
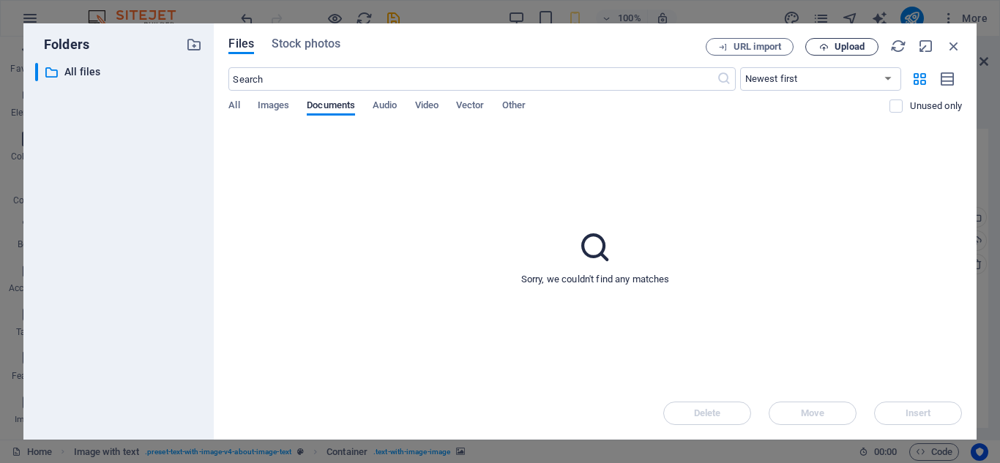
click at [842, 45] on span "Upload" at bounding box center [850, 46] width 30 height 9
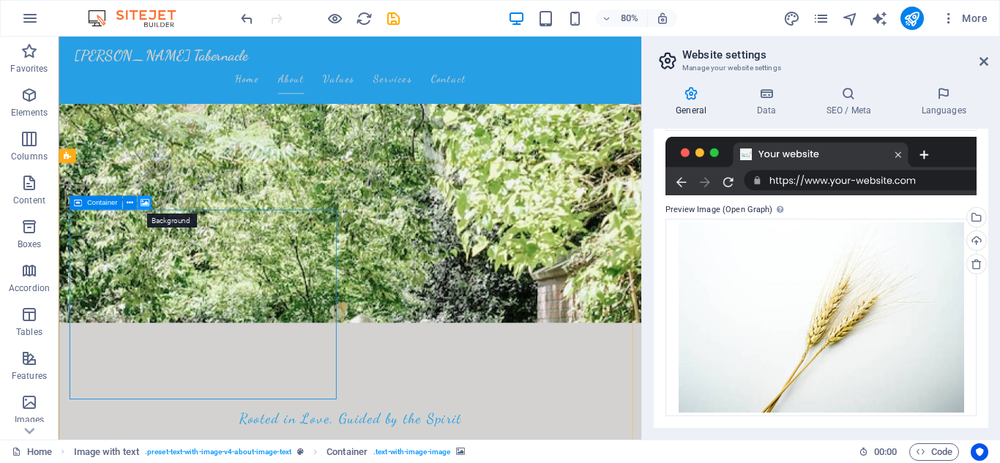
click at [143, 201] on icon at bounding box center [144, 203] width 9 height 12
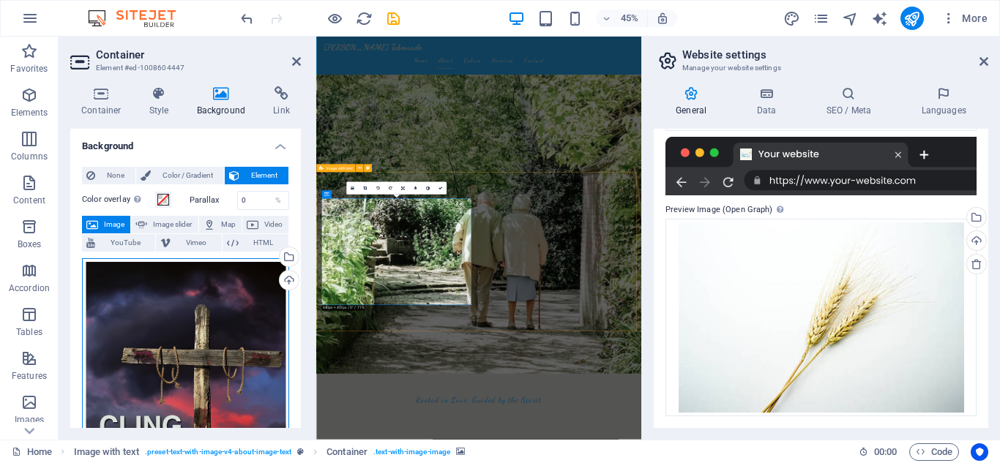
click at [239, 288] on div "Drag files here, click to choose files or select files from Files or our free s…" at bounding box center [185, 412] width 207 height 308
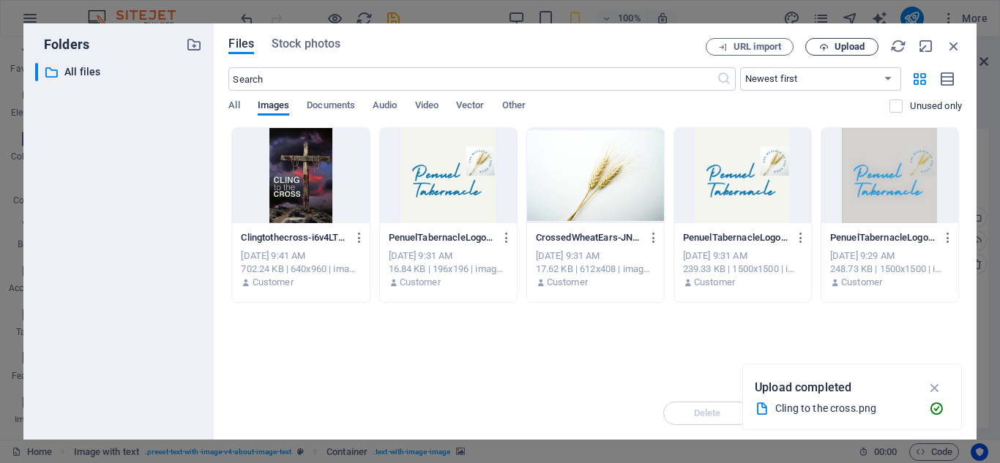
click at [830, 48] on span "Upload" at bounding box center [842, 47] width 60 height 10
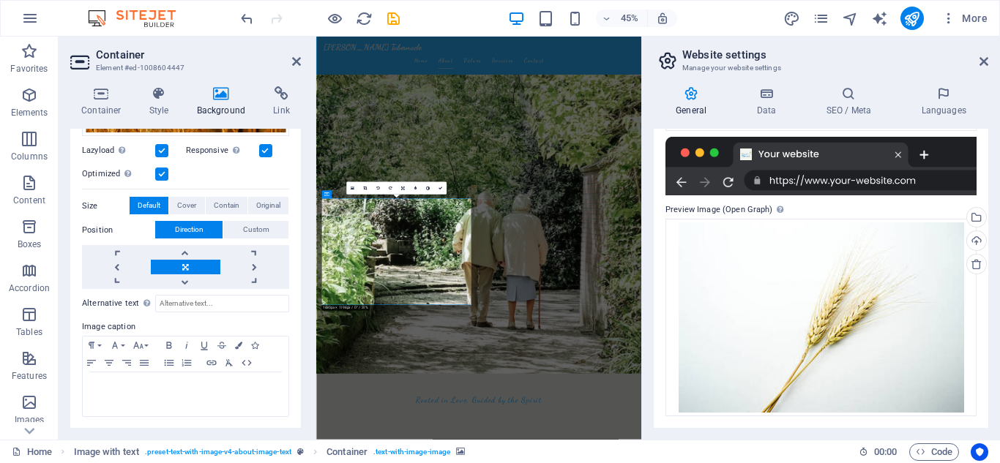
scroll to position [0, 0]
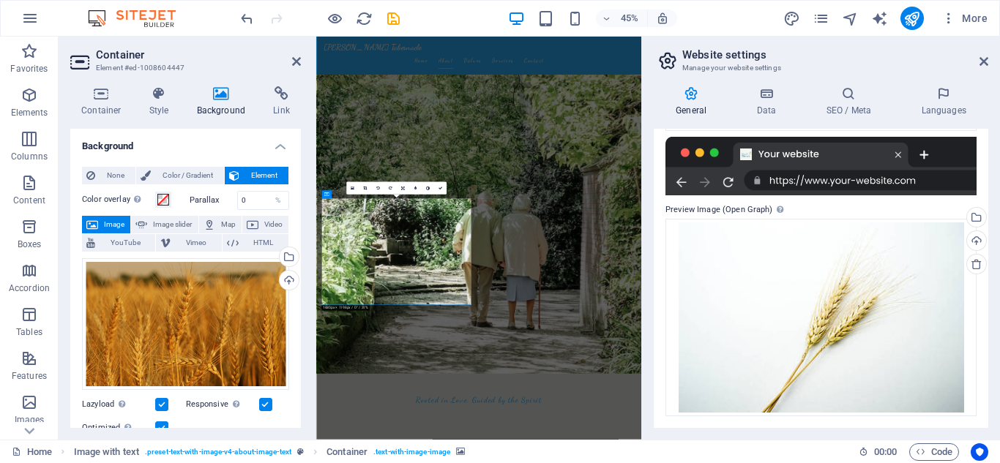
click at [291, 58] on h2 "Container" at bounding box center [198, 54] width 205 height 13
click at [297, 59] on icon at bounding box center [296, 62] width 9 height 12
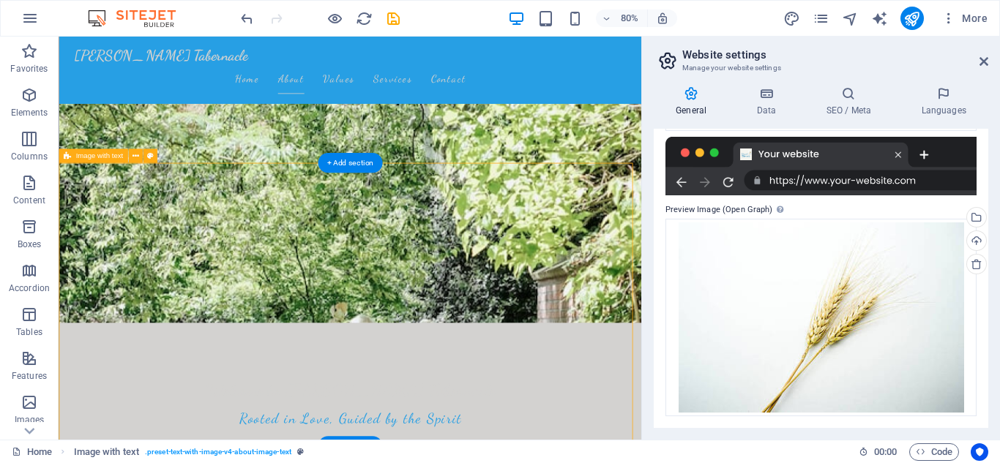
click at [991, 58] on aside "Website settings Manage your website settings General Data SEO / Meta Languages…" at bounding box center [820, 238] width 359 height 403
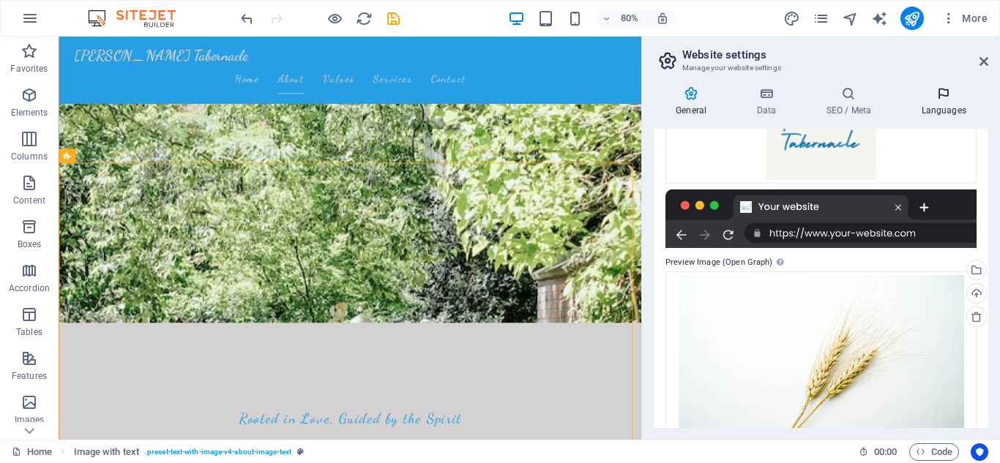
scroll to position [253, 0]
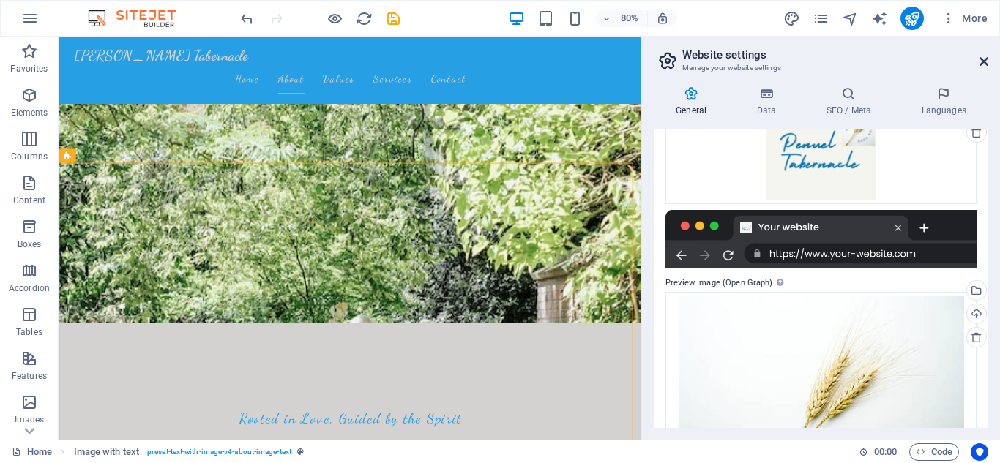
click at [986, 63] on icon at bounding box center [984, 62] width 9 height 12
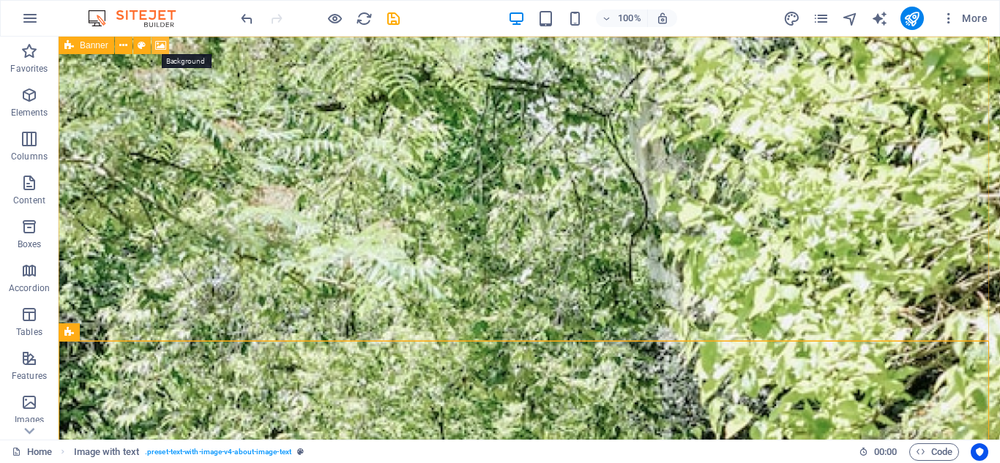
click at [162, 44] on icon at bounding box center [160, 45] width 11 height 15
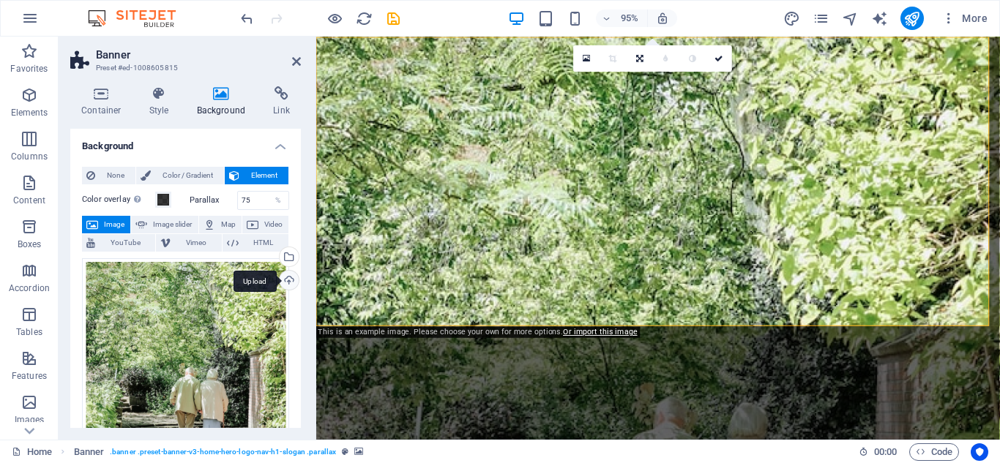
click at [286, 280] on div "Upload" at bounding box center [288, 282] width 22 height 22
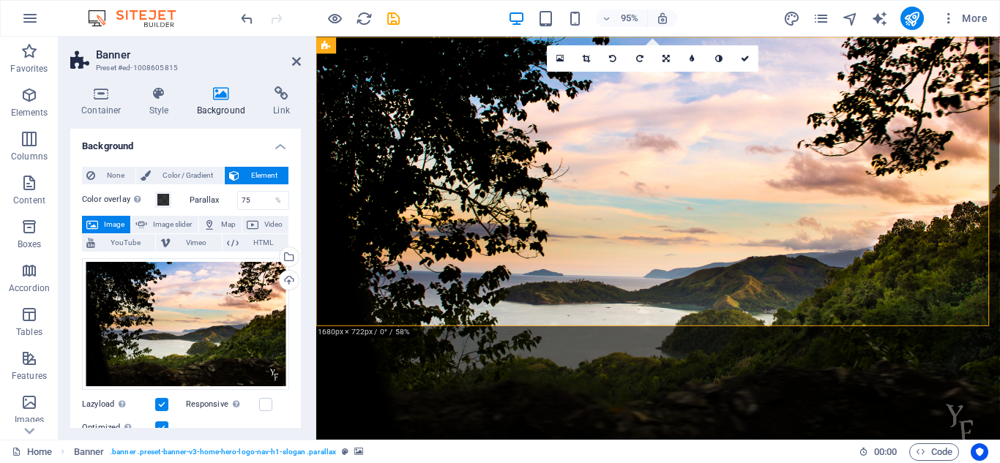
click at [302, 60] on aside "Banner Preset #ed-1008605815 Container Style Background Link Size Height Defaul…" at bounding box center [188, 238] width 258 height 403
click at [294, 60] on icon at bounding box center [296, 62] width 9 height 12
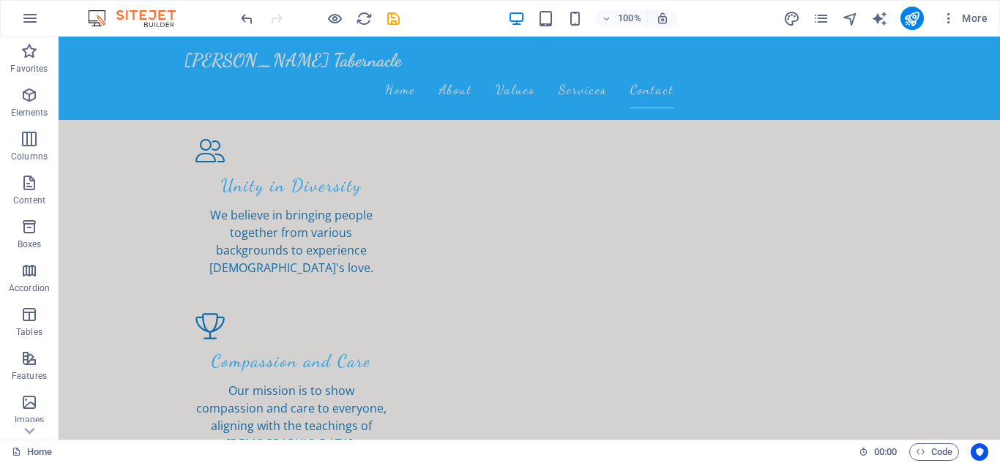
scroll to position [1812, 0]
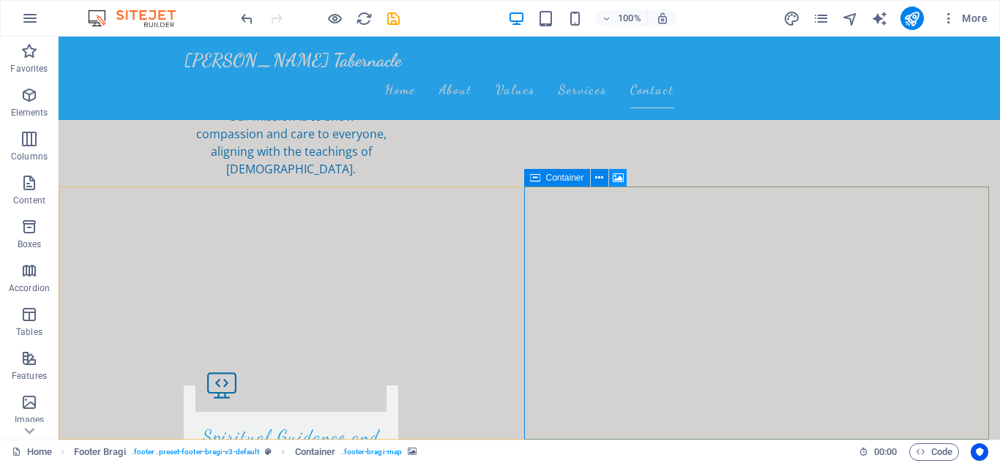
click at [616, 180] on icon at bounding box center [618, 178] width 11 height 15
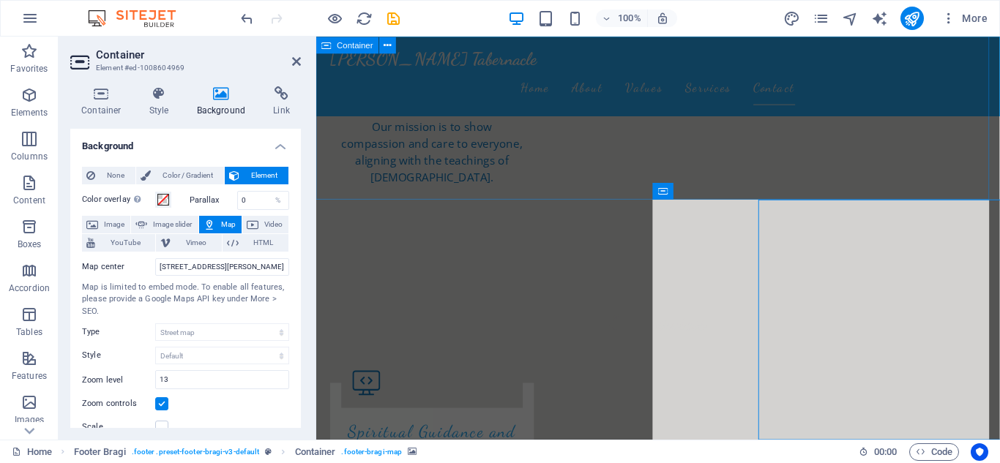
scroll to position [1791, 0]
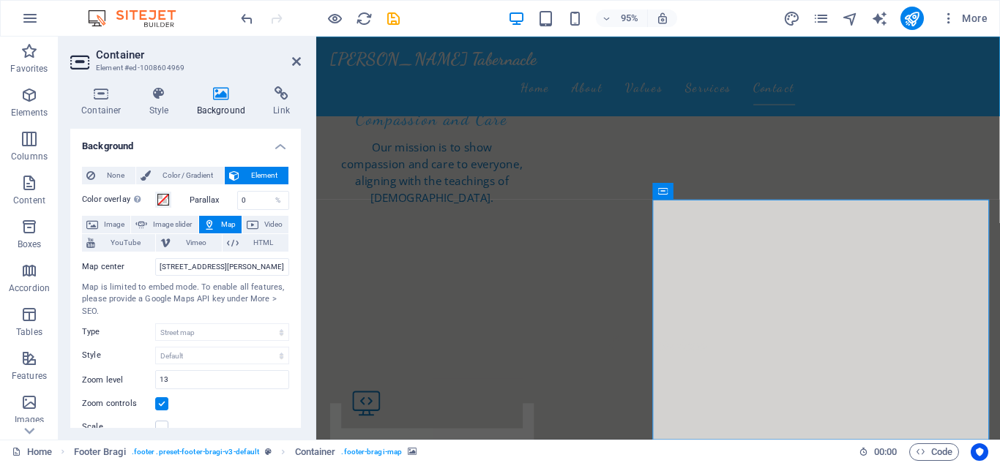
click at [216, 226] on button "Map" at bounding box center [220, 225] width 42 height 18
click at [215, 220] on button "Map" at bounding box center [220, 225] width 42 height 18
click at [247, 269] on input "[STREET_ADDRESS][PERSON_NAME]" at bounding box center [222, 267] width 134 height 18
drag, startPoint x: 251, startPoint y: 268, endPoint x: 94, endPoint y: 261, distance: 157.6
click at [94, 261] on div "Map center [STREET_ADDRESS][PERSON_NAME]" at bounding box center [185, 267] width 207 height 18
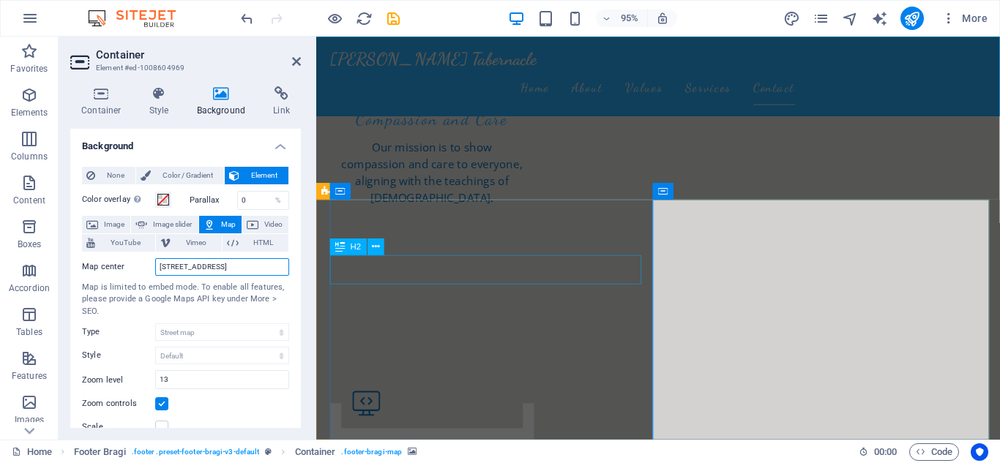
drag, startPoint x: 485, startPoint y: 302, endPoint x: 443, endPoint y: 277, distance: 48.6
click at [239, 272] on input "[STREET_ADDRESS]" at bounding box center [222, 267] width 134 height 18
type input "[PERSON_NAME] Tabernacle"
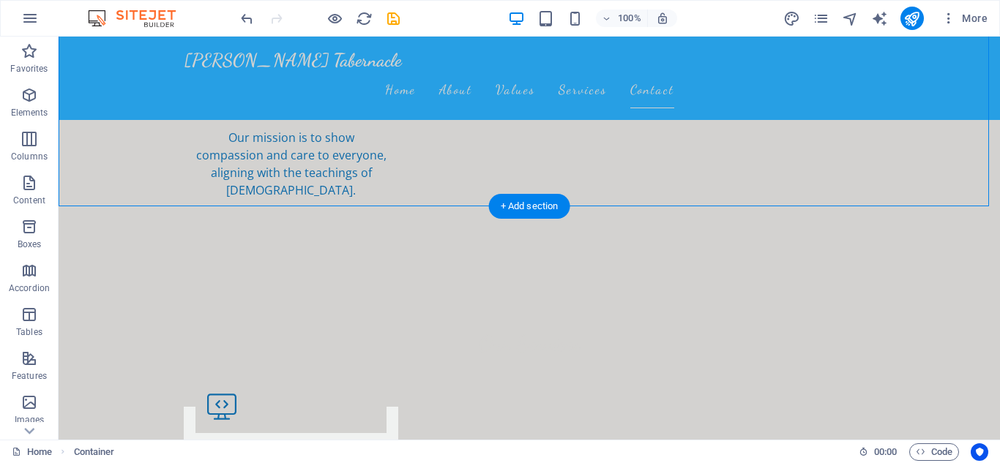
scroll to position [1812, 0]
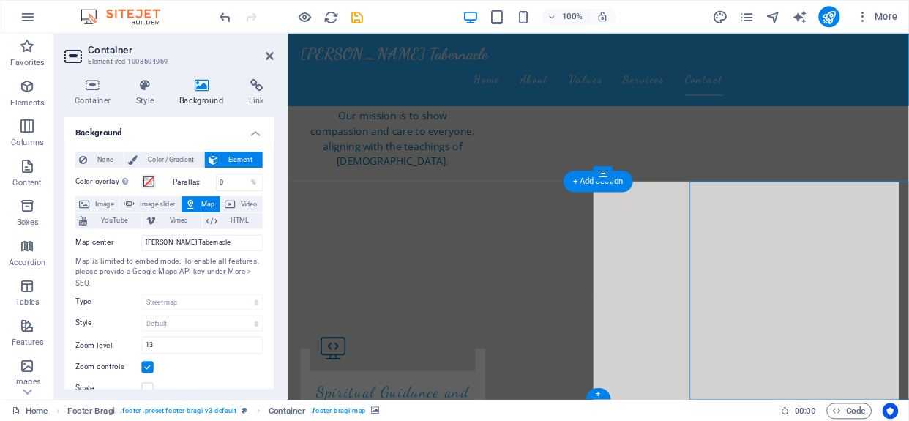
scroll to position [1791, 0]
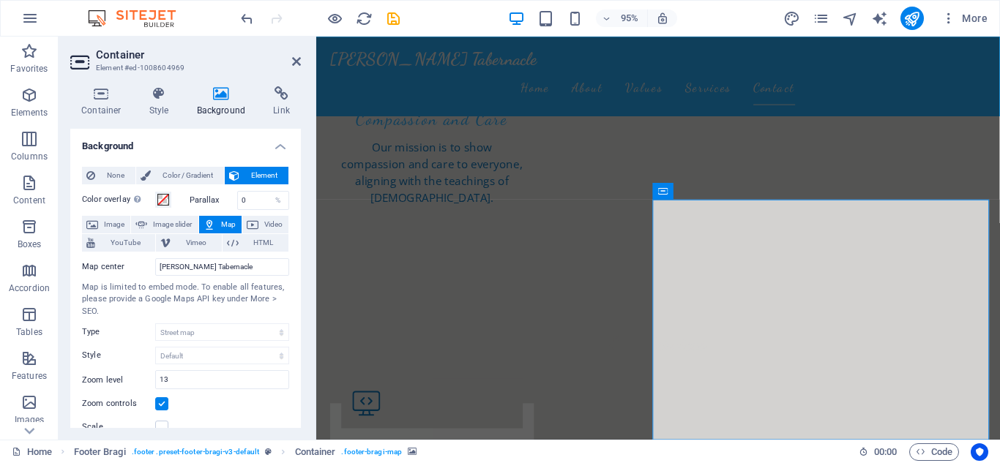
click at [220, 222] on span "Map" at bounding box center [229, 225] width 18 height 18
click at [251, 267] on input "[PERSON_NAME] Tabernacle" at bounding box center [222, 267] width 134 height 18
drag, startPoint x: 228, startPoint y: 264, endPoint x: 135, endPoint y: 264, distance: 93.0
click at [135, 264] on div "Map center [PERSON_NAME][GEOGRAPHIC_DATA]" at bounding box center [185, 267] width 207 height 18
type input "[STREET_ADDRESS]"
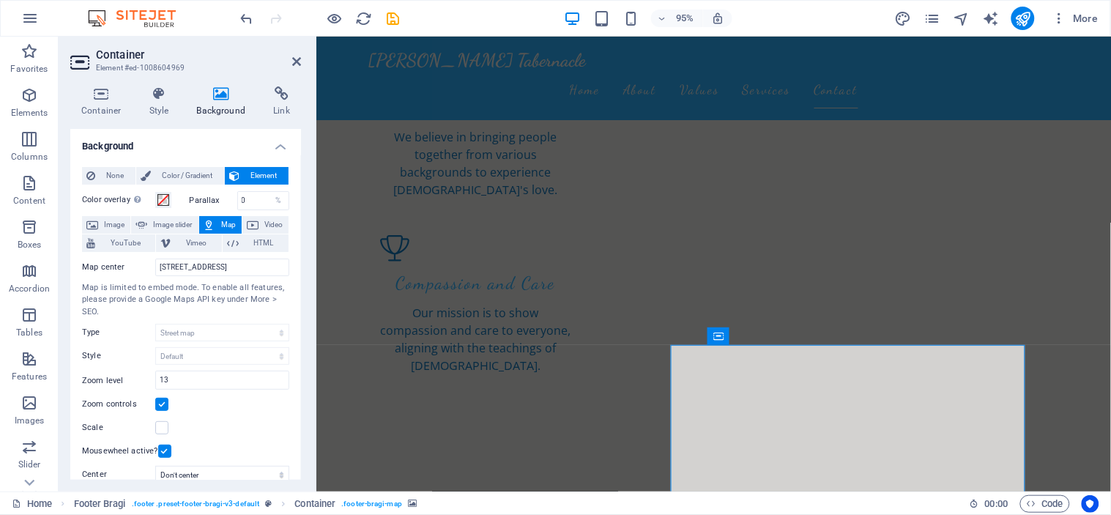
scroll to position [1653, 0]
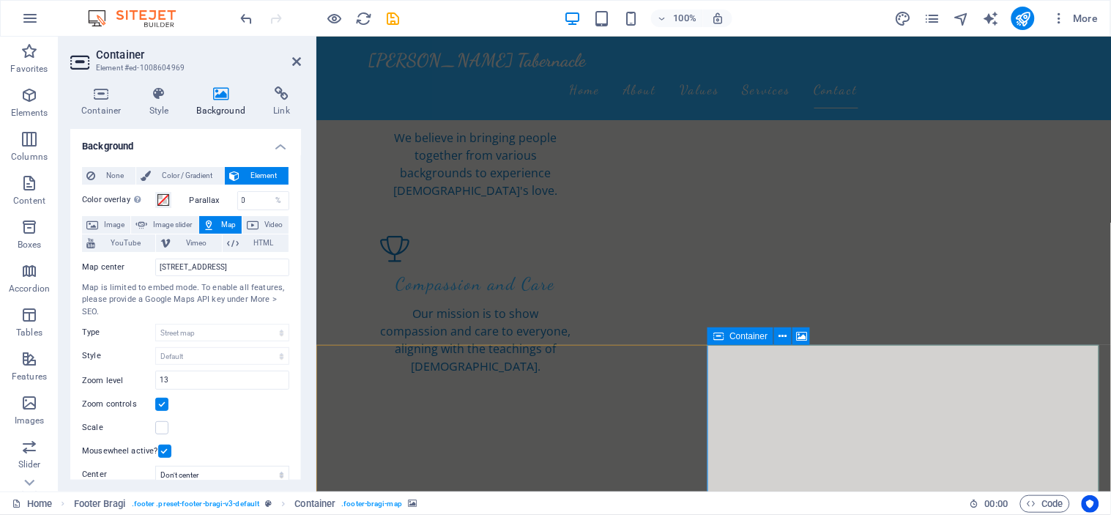
click at [731, 338] on span "Container" at bounding box center [748, 336] width 38 height 9
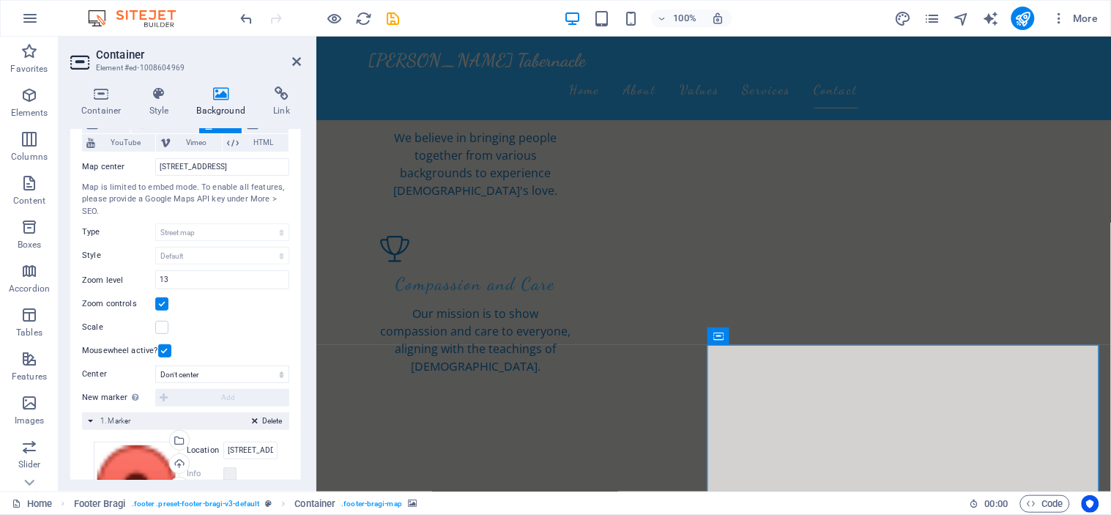
scroll to position [231, 0]
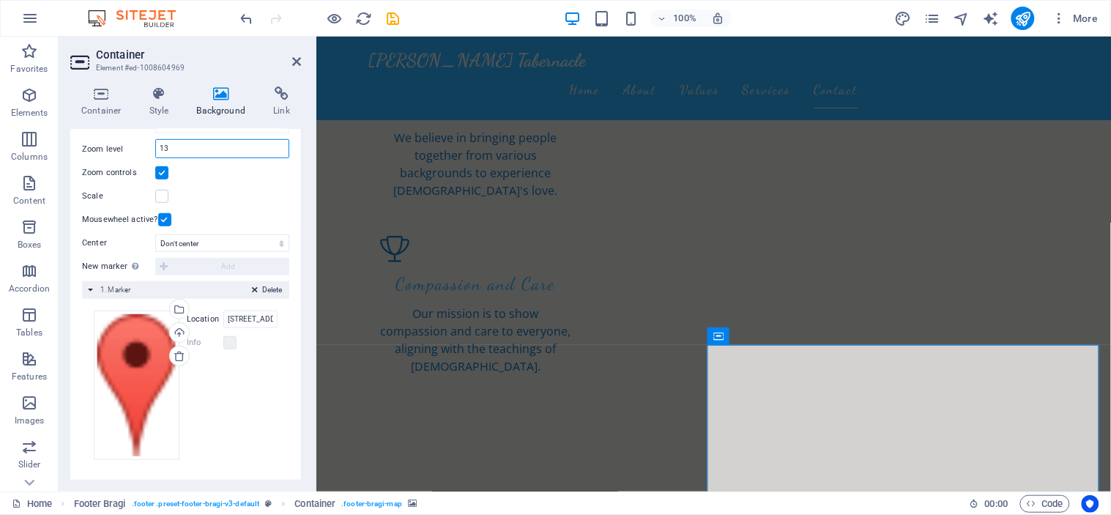
drag, startPoint x: 196, startPoint y: 144, endPoint x: 135, endPoint y: 144, distance: 61.5
click at [135, 144] on div "Zoom level 13" at bounding box center [185, 148] width 207 height 19
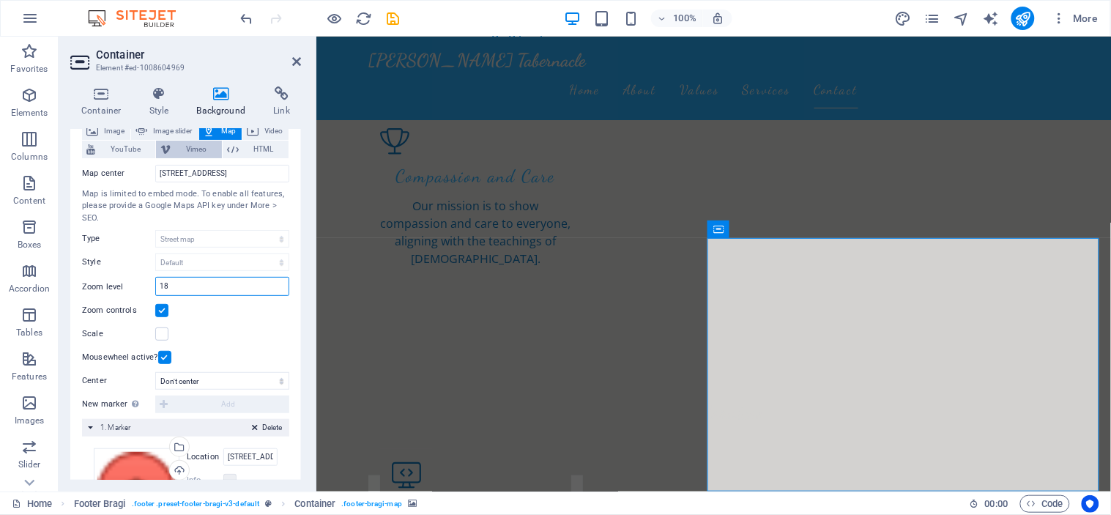
scroll to position [0, 0]
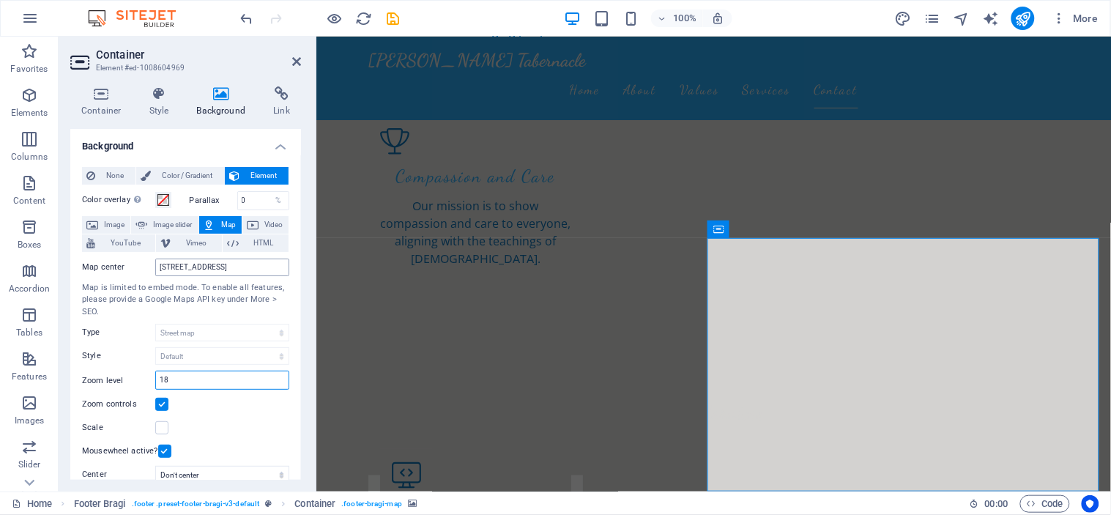
type input "18"
drag, startPoint x: 229, startPoint y: 264, endPoint x: 22, endPoint y: 256, distance: 207.4
click at [22, 256] on section "Favorites Elements Columns Content Boxes Accordion Tables Features Images Slide…" at bounding box center [555, 264] width 1111 height 455
type input "[PERSON_NAME] Tabernacle"
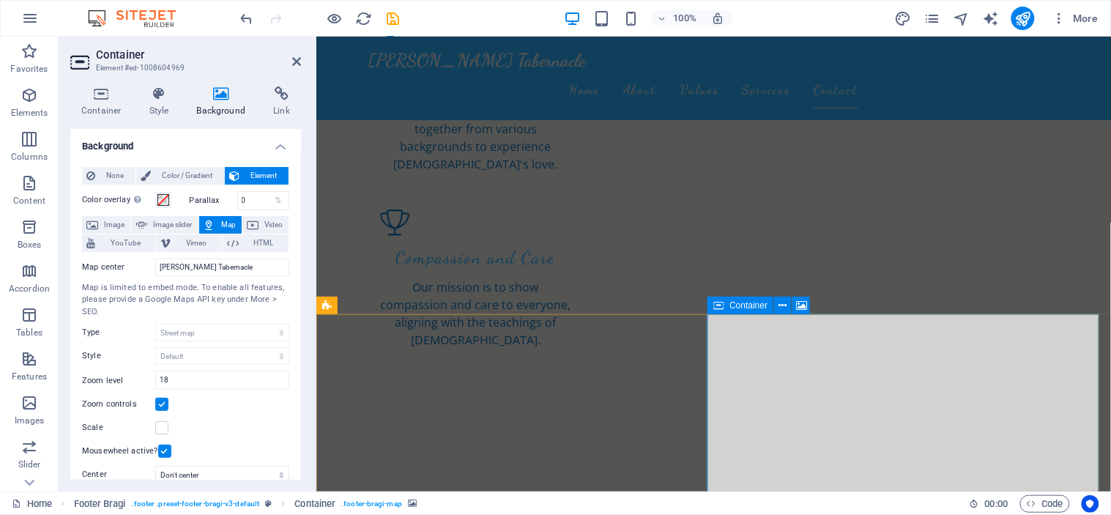
scroll to position [1761, 0]
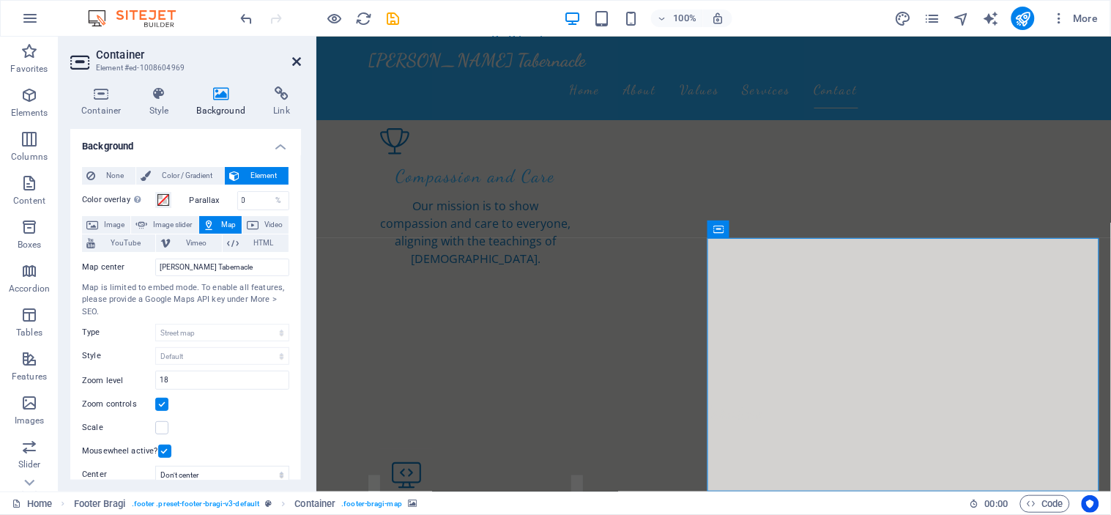
click at [293, 57] on icon at bounding box center [296, 62] width 9 height 12
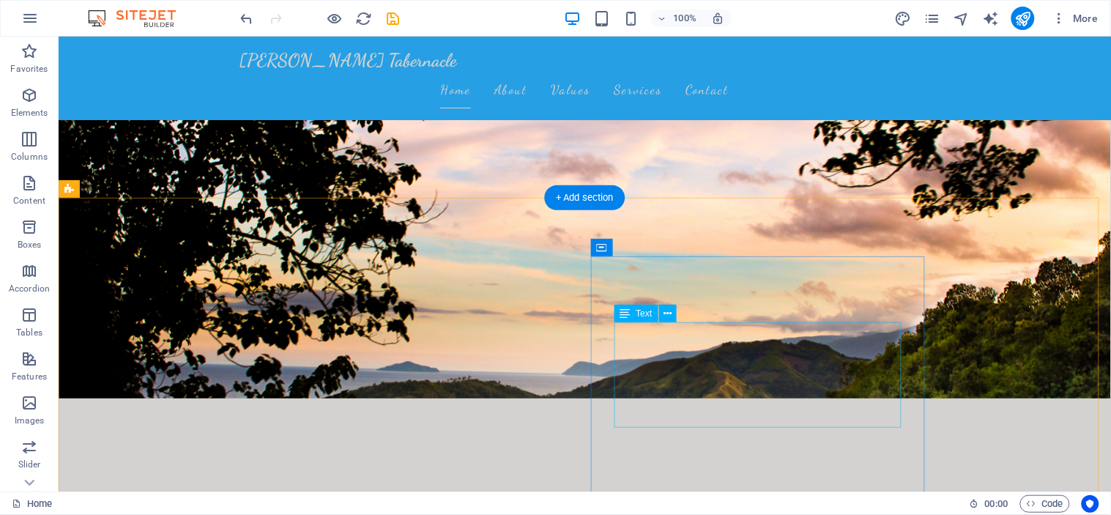
scroll to position [81, 0]
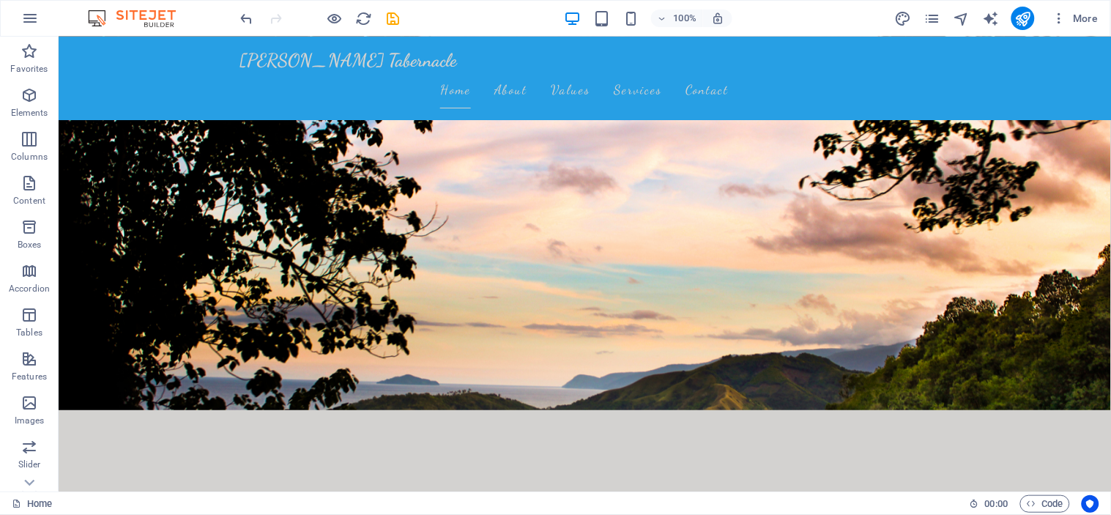
click at [855, 7] on div "100% More" at bounding box center [671, 18] width 866 height 23
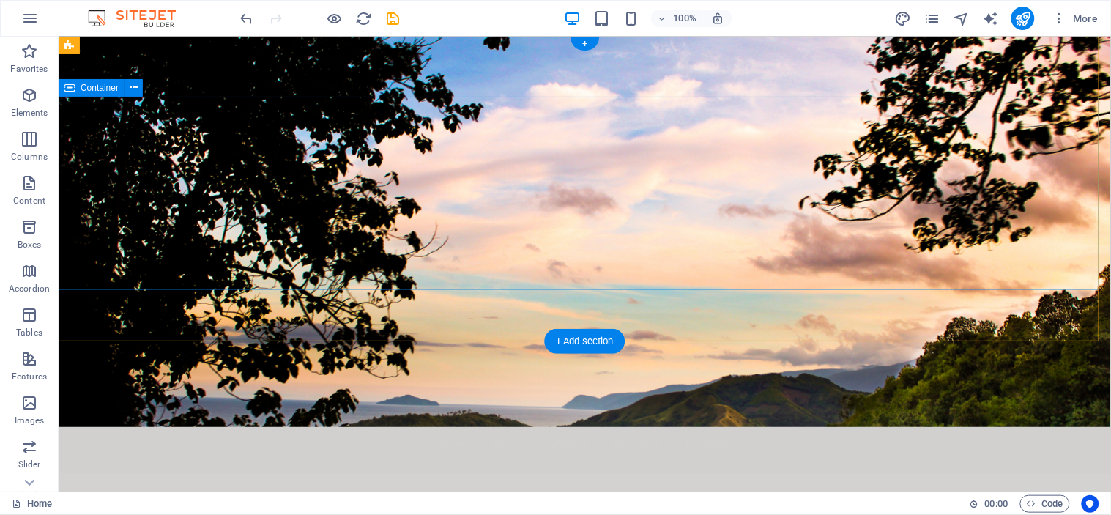
scroll to position [0, 0]
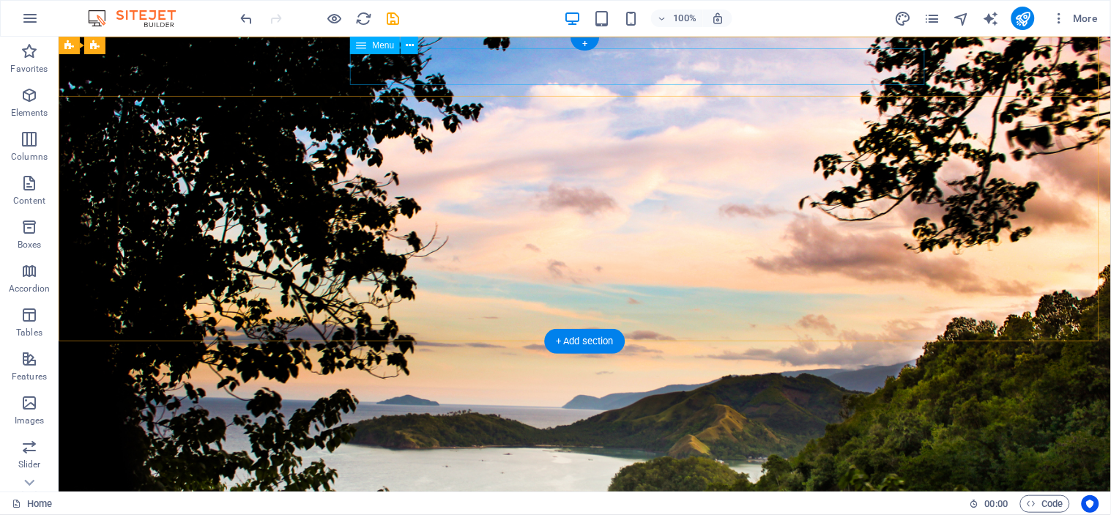
click at [758, 463] on nav "Home About Values Services Contact" at bounding box center [584, 506] width 691 height 37
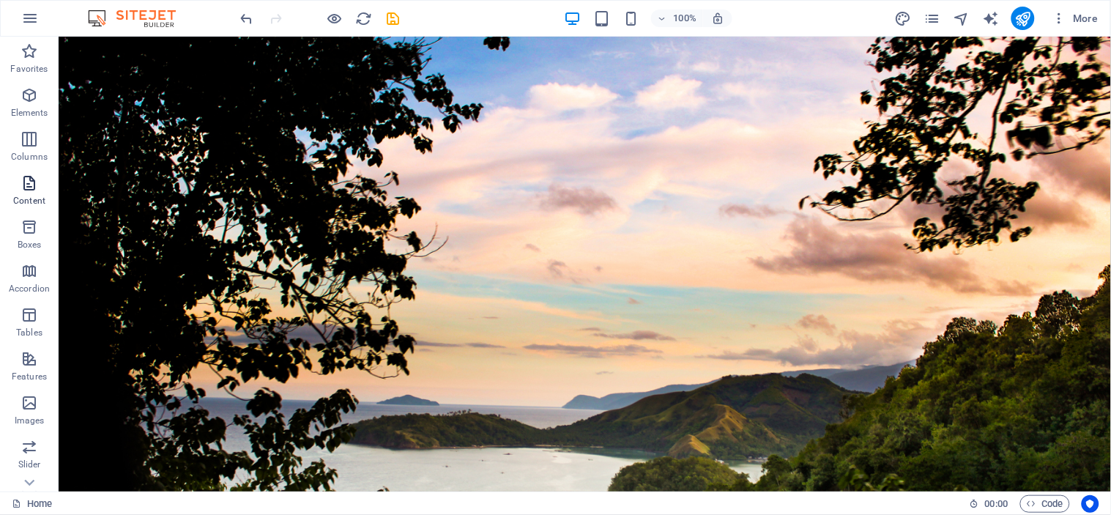
click at [19, 196] on p "Content" at bounding box center [29, 201] width 32 height 12
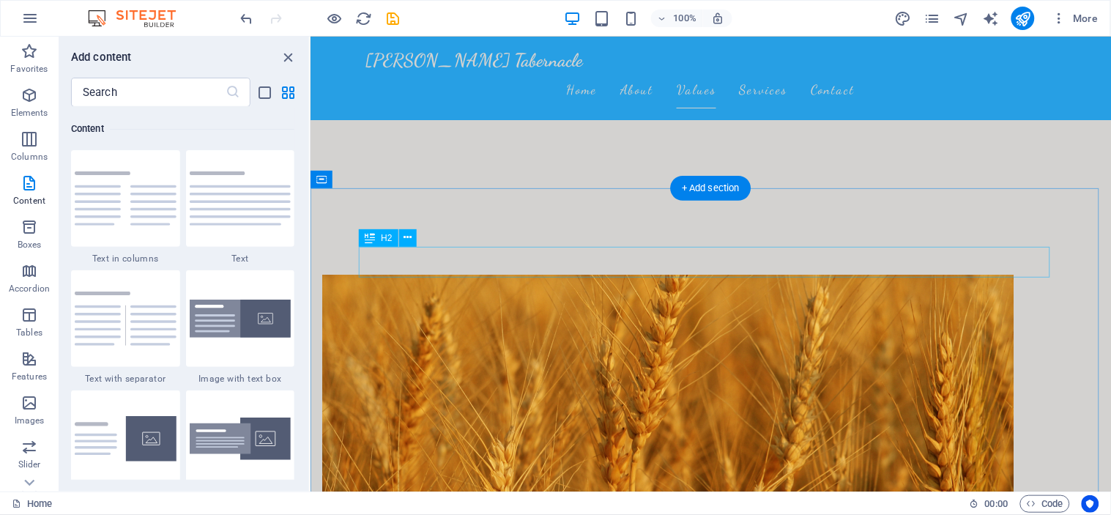
scroll to position [569, 0]
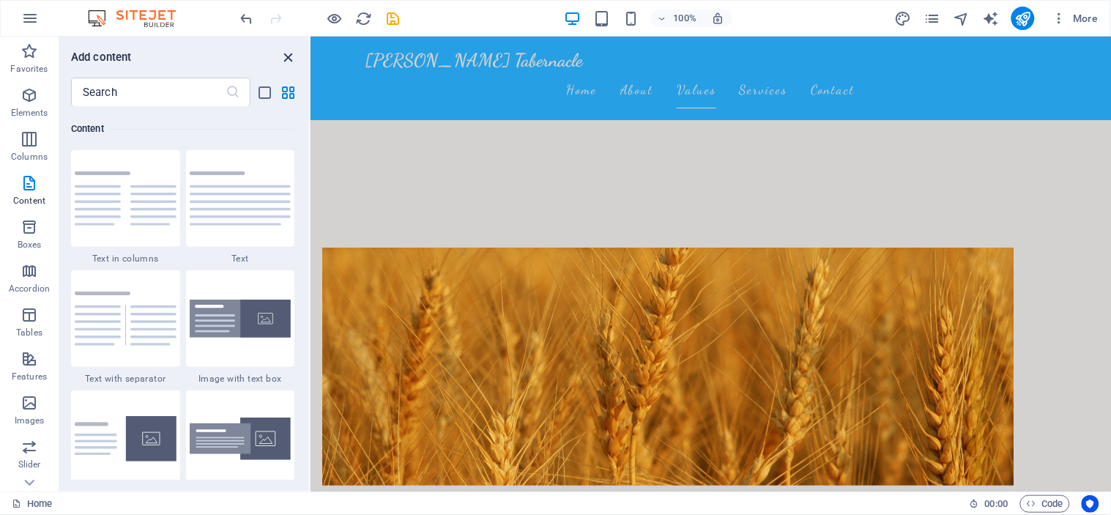
click at [288, 49] on icon "close panel" at bounding box center [288, 57] width 17 height 17
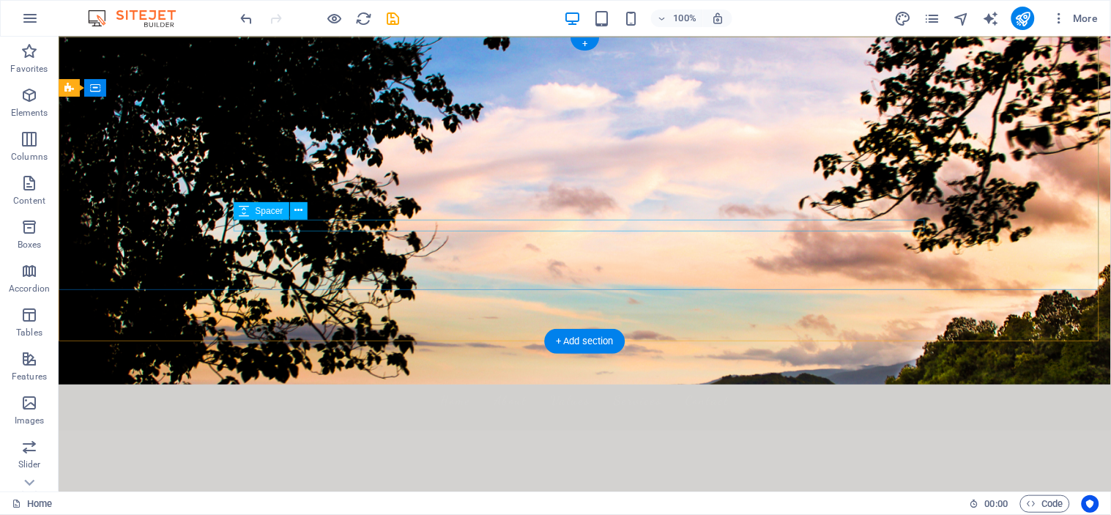
scroll to position [0, 0]
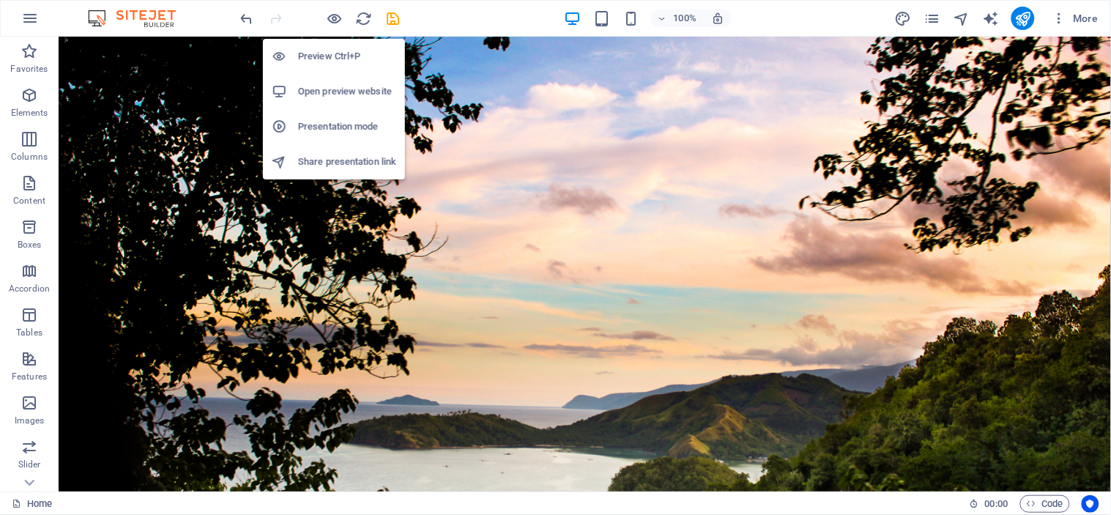
click at [308, 53] on h6 "Preview Ctrl+P" at bounding box center [347, 57] width 98 height 18
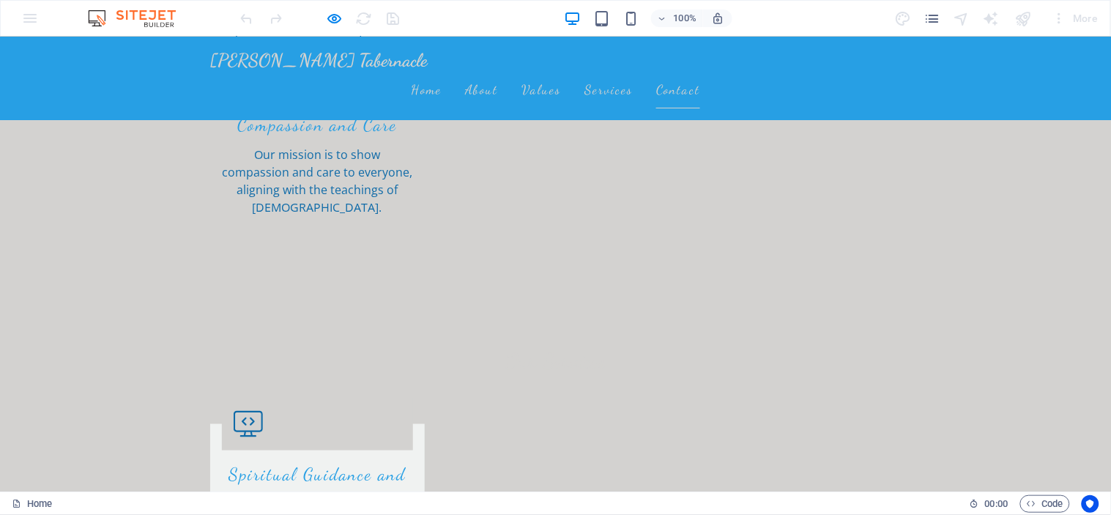
scroll to position [1761, 0]
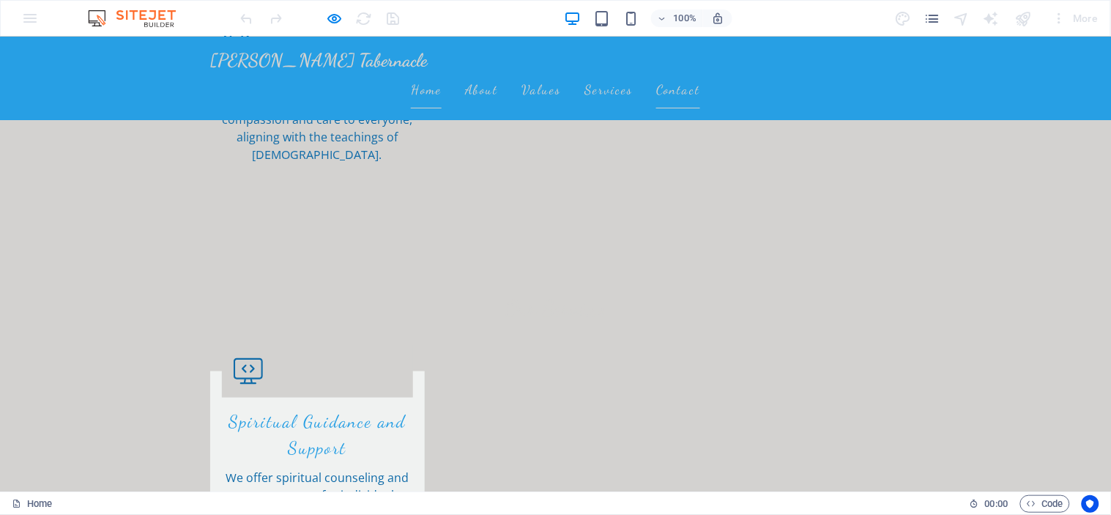
click at [442, 71] on link "Home" at bounding box center [426, 89] width 31 height 37
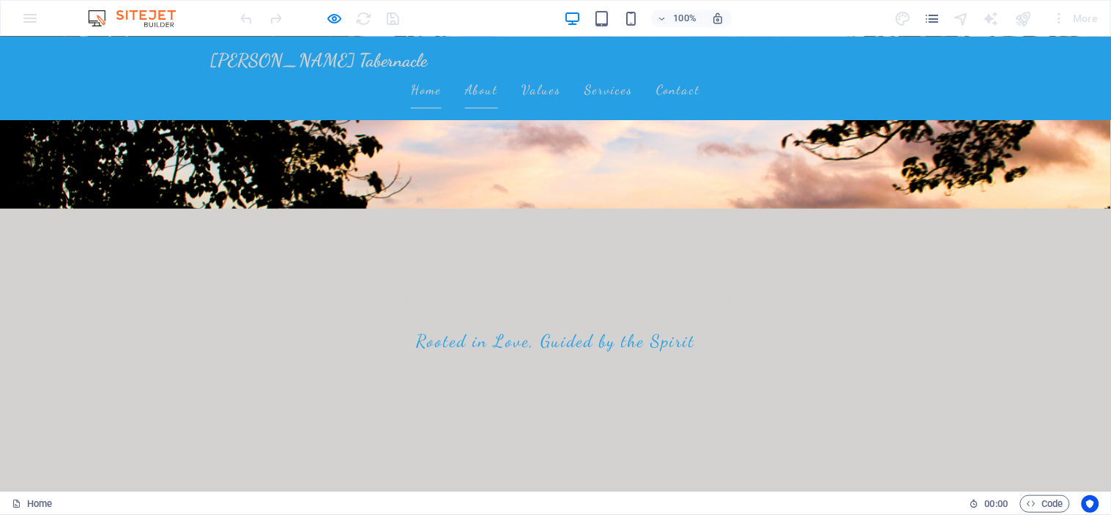
scroll to position [0, 0]
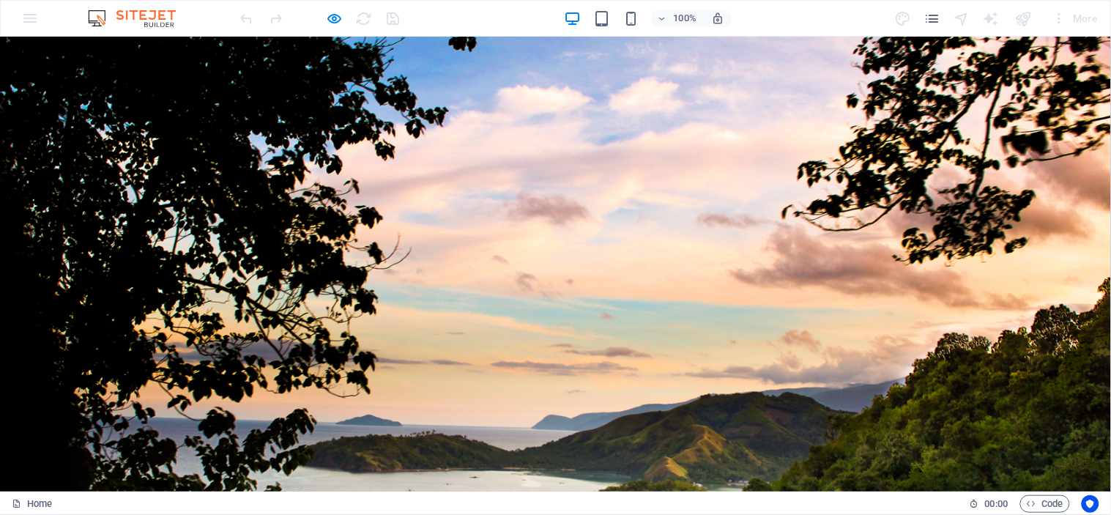
click at [498, 463] on link "About" at bounding box center [481, 506] width 33 height 37
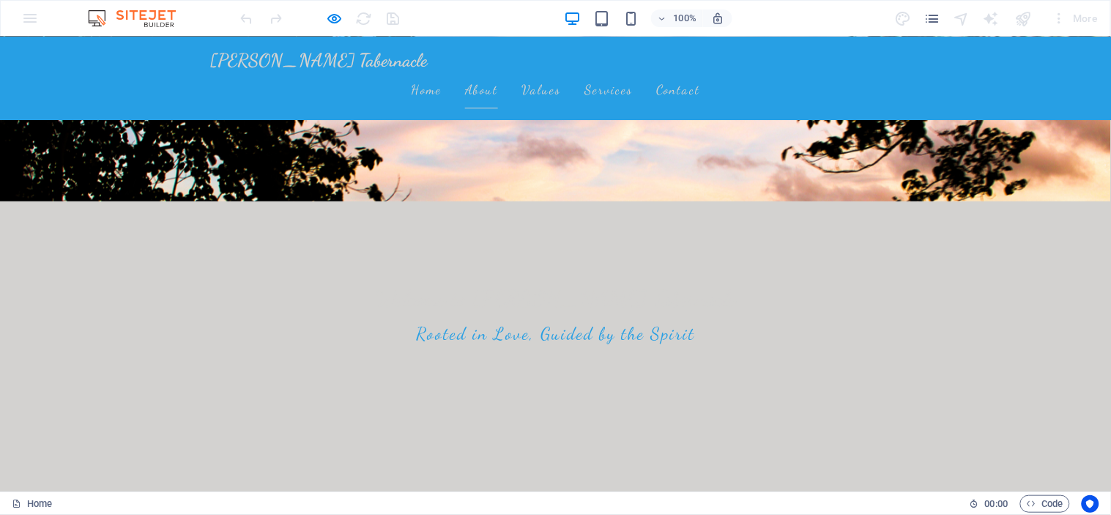
scroll to position [232, 0]
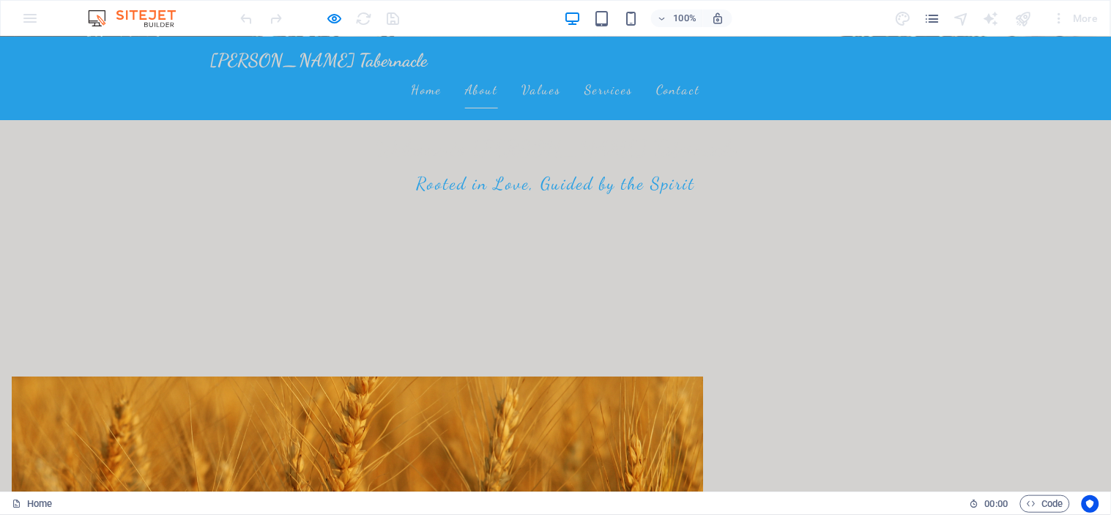
scroll to position [436, 0]
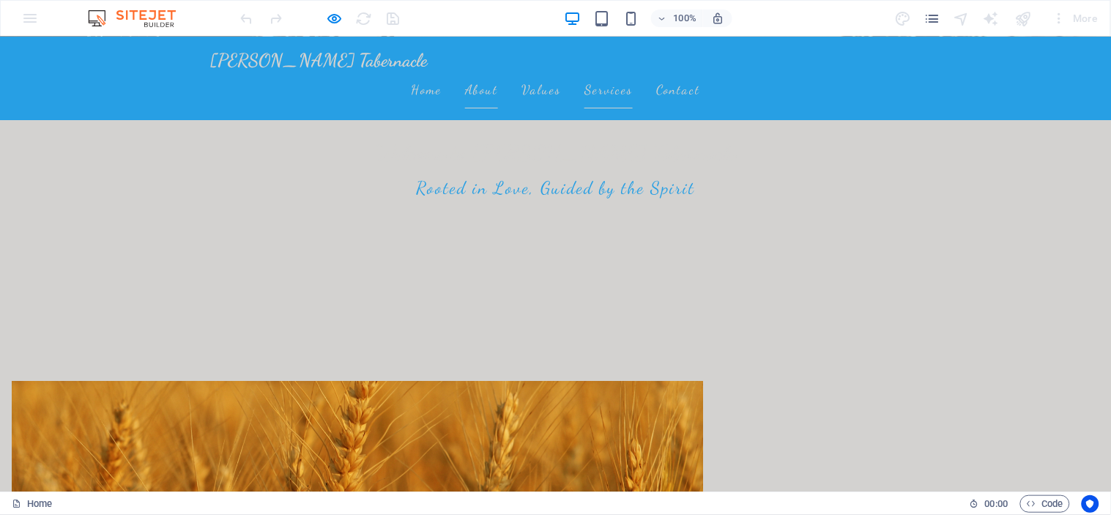
click at [633, 71] on link "Services" at bounding box center [608, 89] width 48 height 37
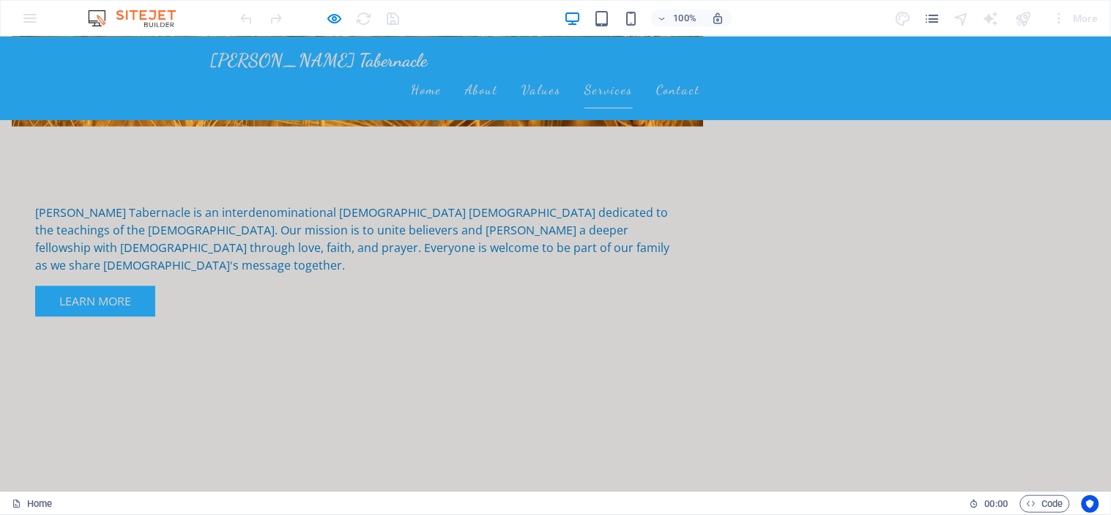
scroll to position [933, 0]
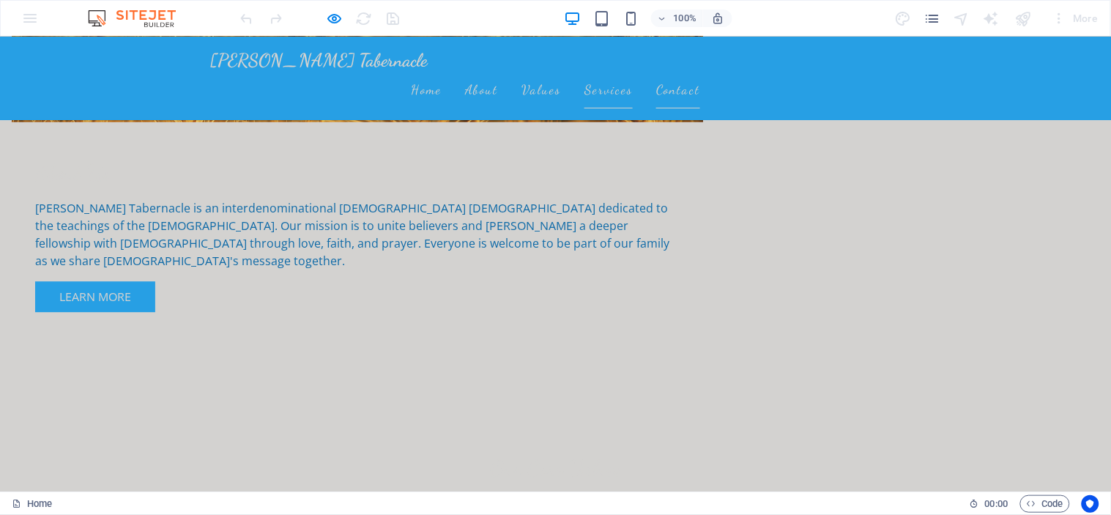
click at [700, 71] on link "Contact" at bounding box center [678, 89] width 44 height 37
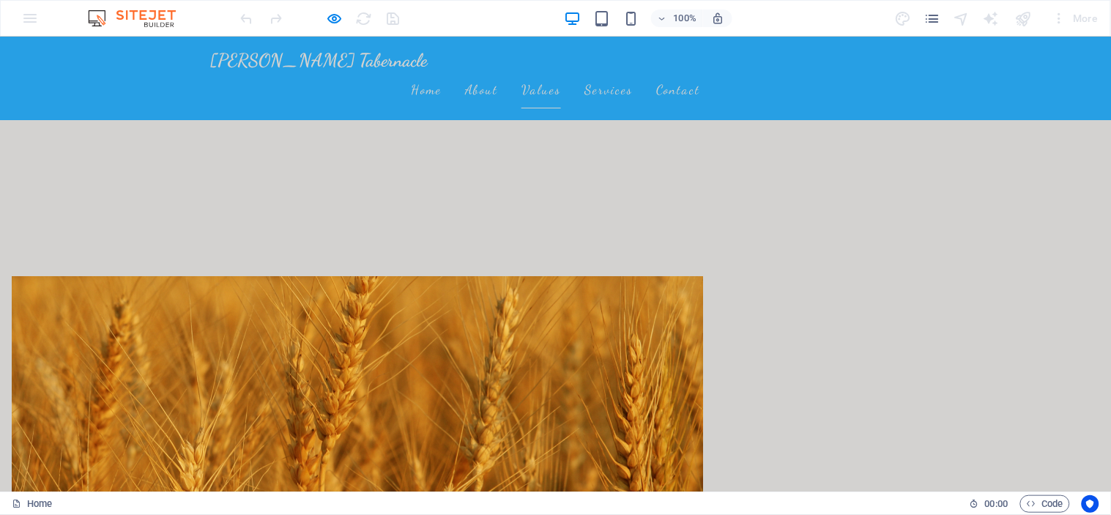
scroll to position [0, 0]
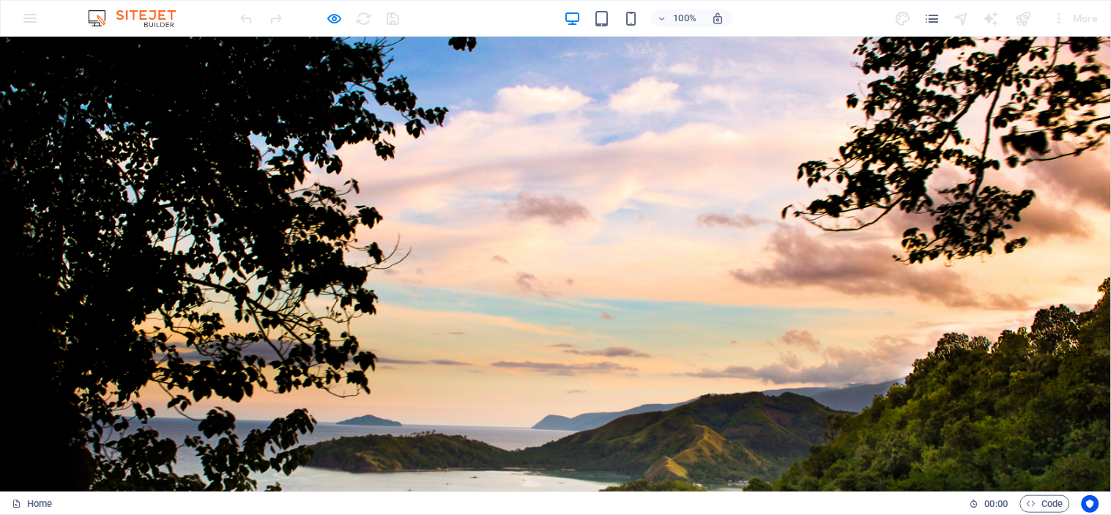
click at [34, 11] on div "100% More" at bounding box center [555, 18] width 1109 height 35
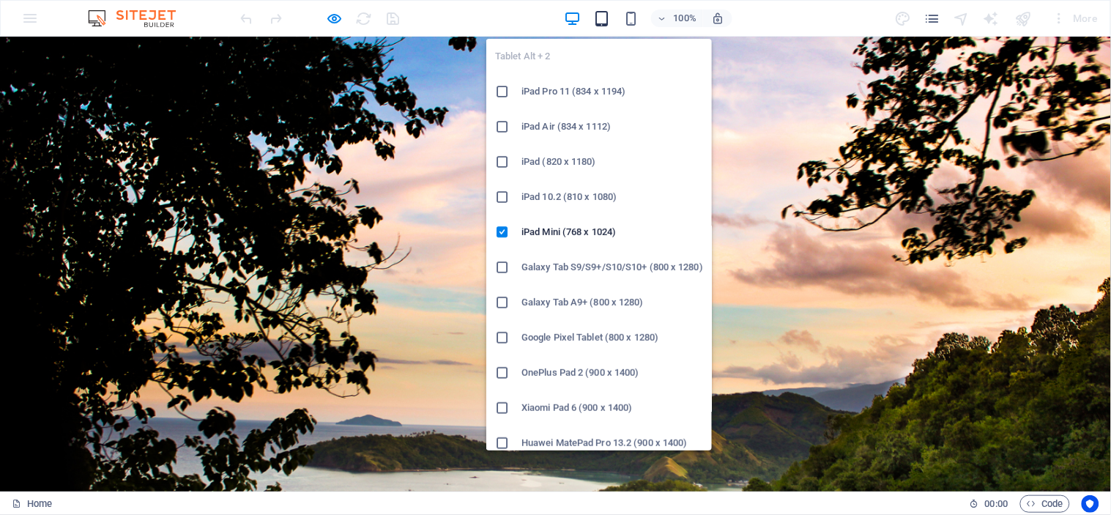
click at [597, 19] on icon "button" at bounding box center [601, 18] width 17 height 17
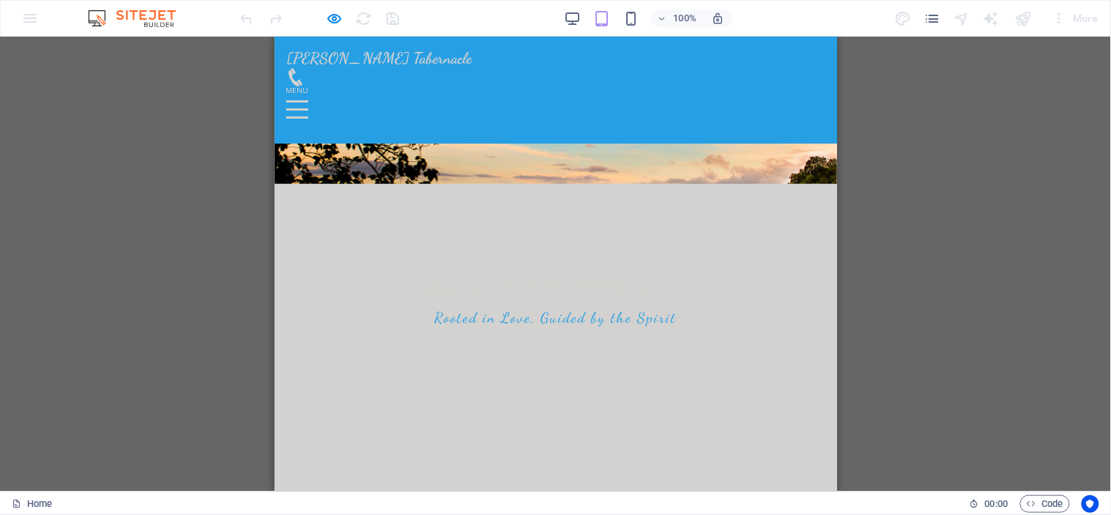
scroll to position [244, 0]
